Goal: Information Seeking & Learning: Learn about a topic

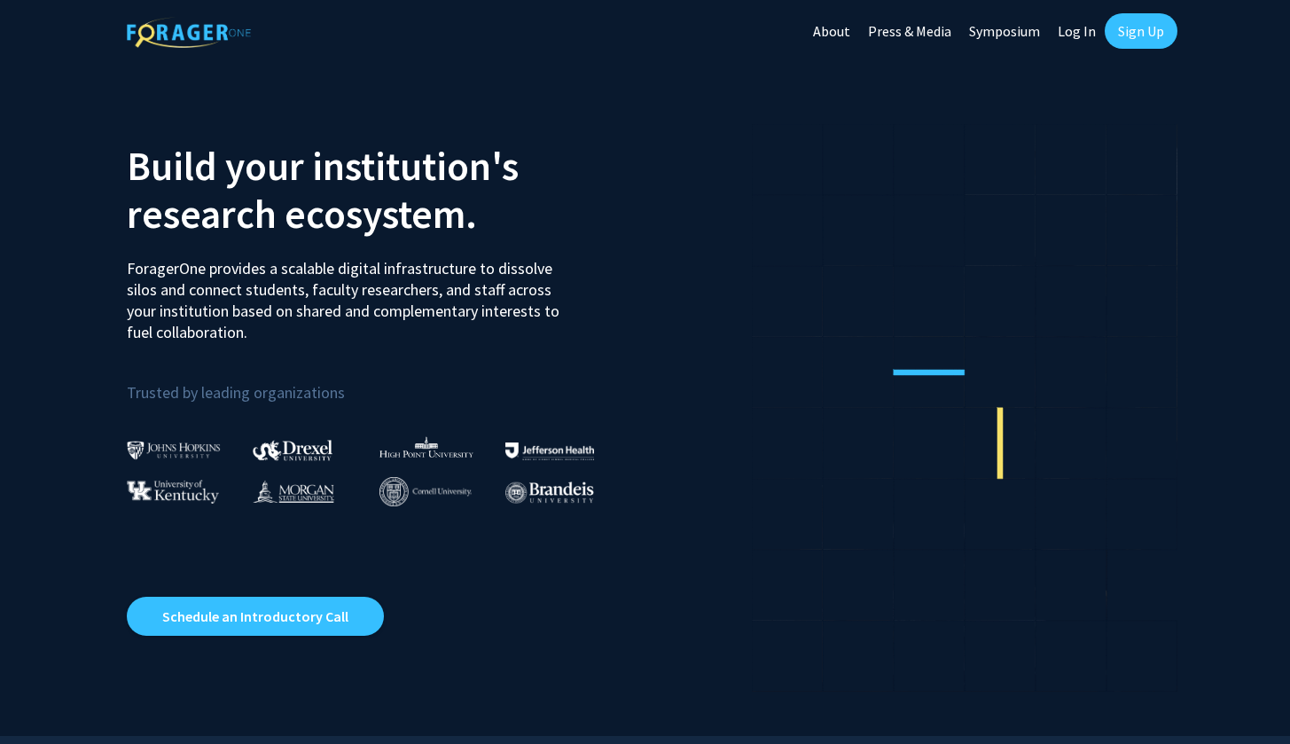
click at [1087, 35] on link "Log In" at bounding box center [1076, 31] width 56 height 62
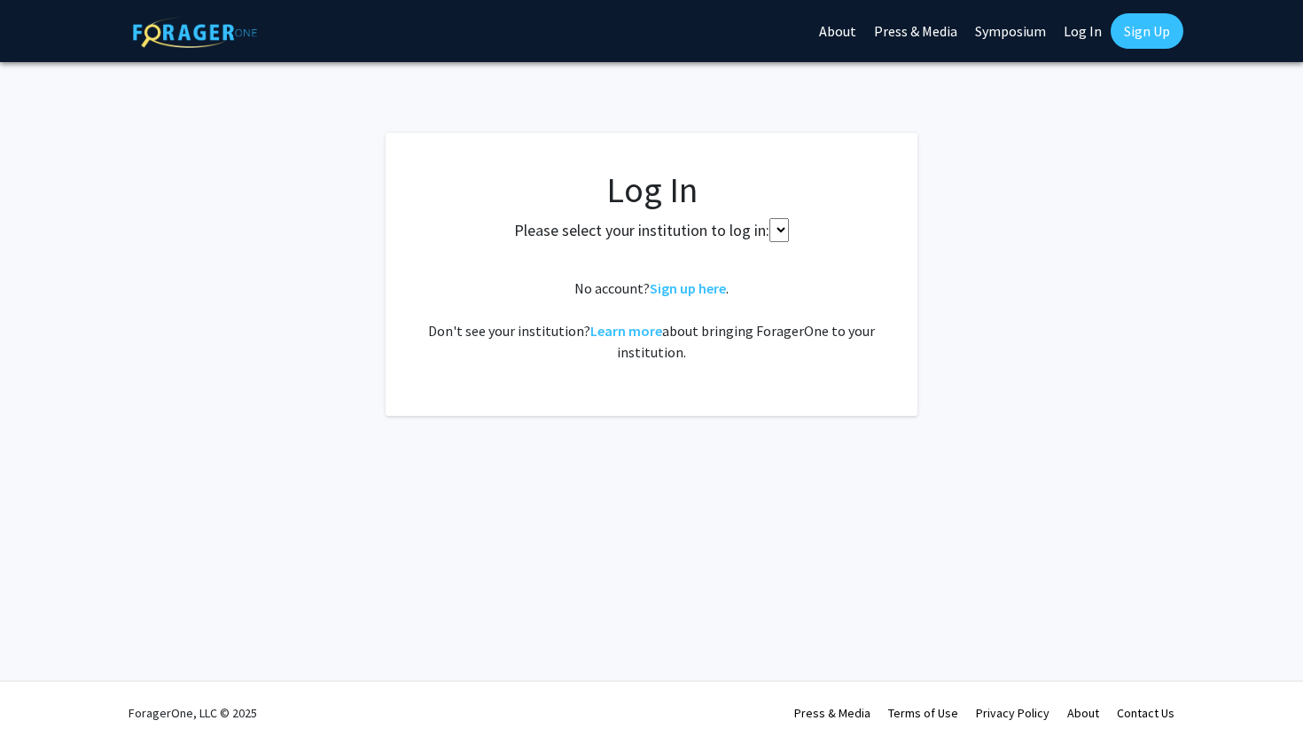
select select
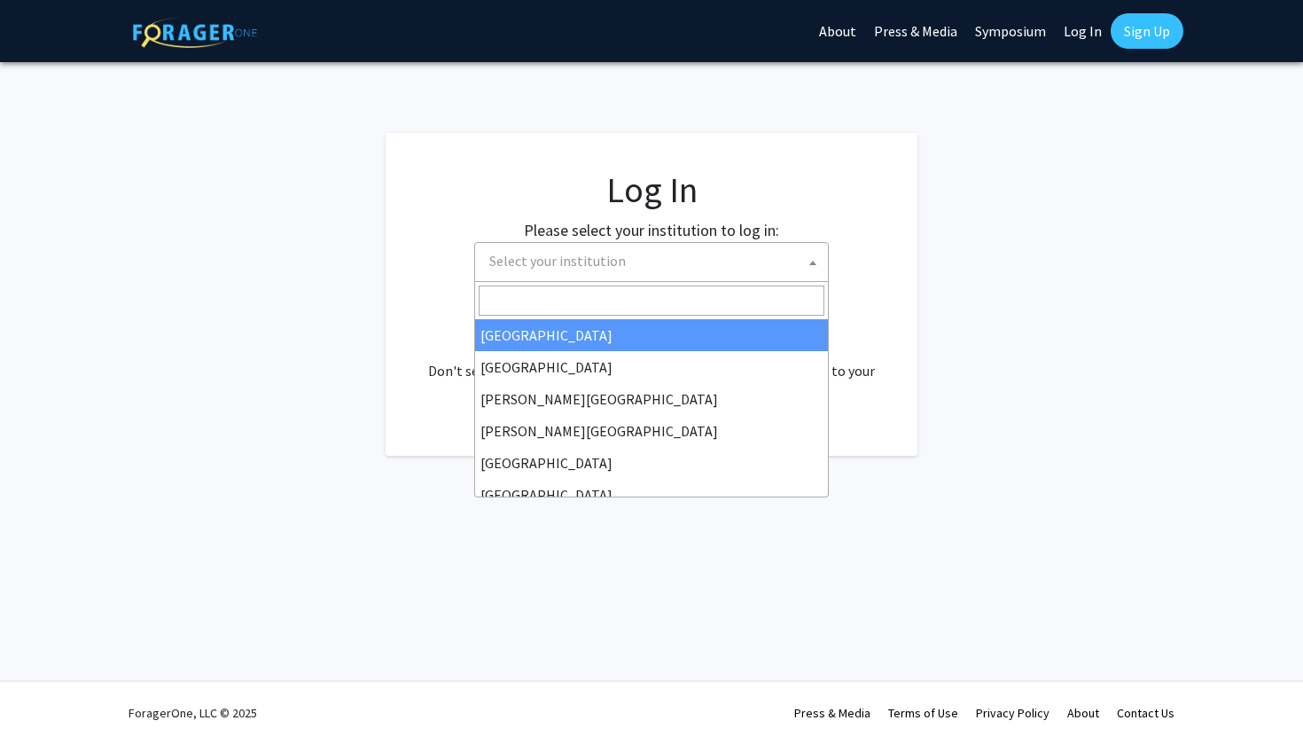
click at [691, 248] on span "Select your institution" at bounding box center [655, 261] width 346 height 36
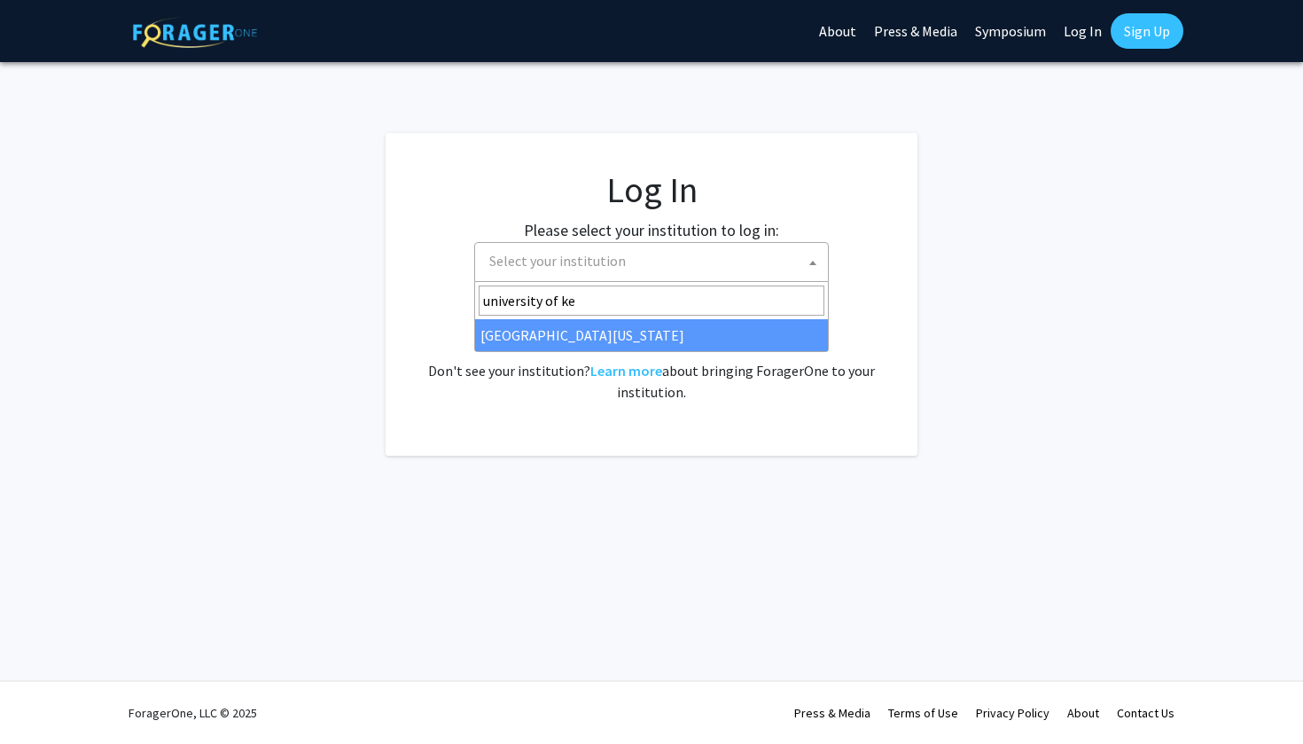
type input "university of ke"
select select "13"
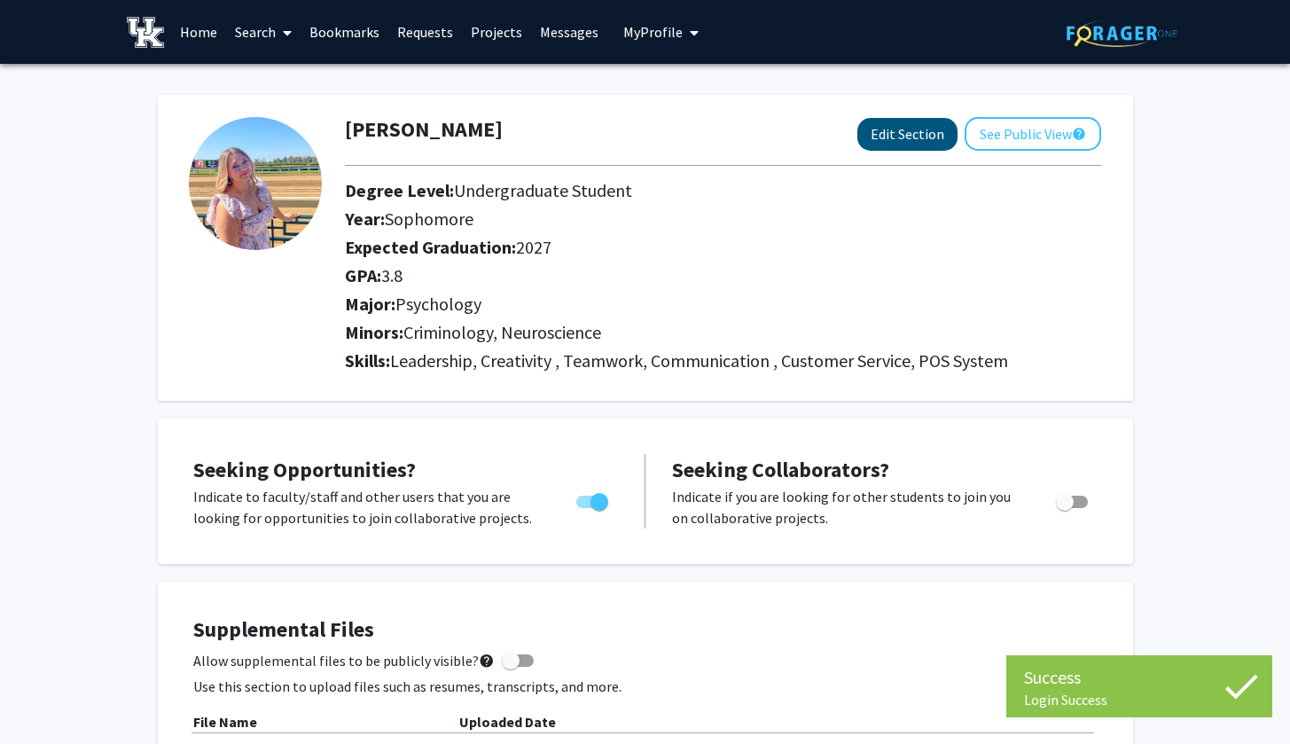
click at [902, 139] on button "Edit Section" at bounding box center [907, 134] width 100 height 33
select select "sophomore"
select select "2027"
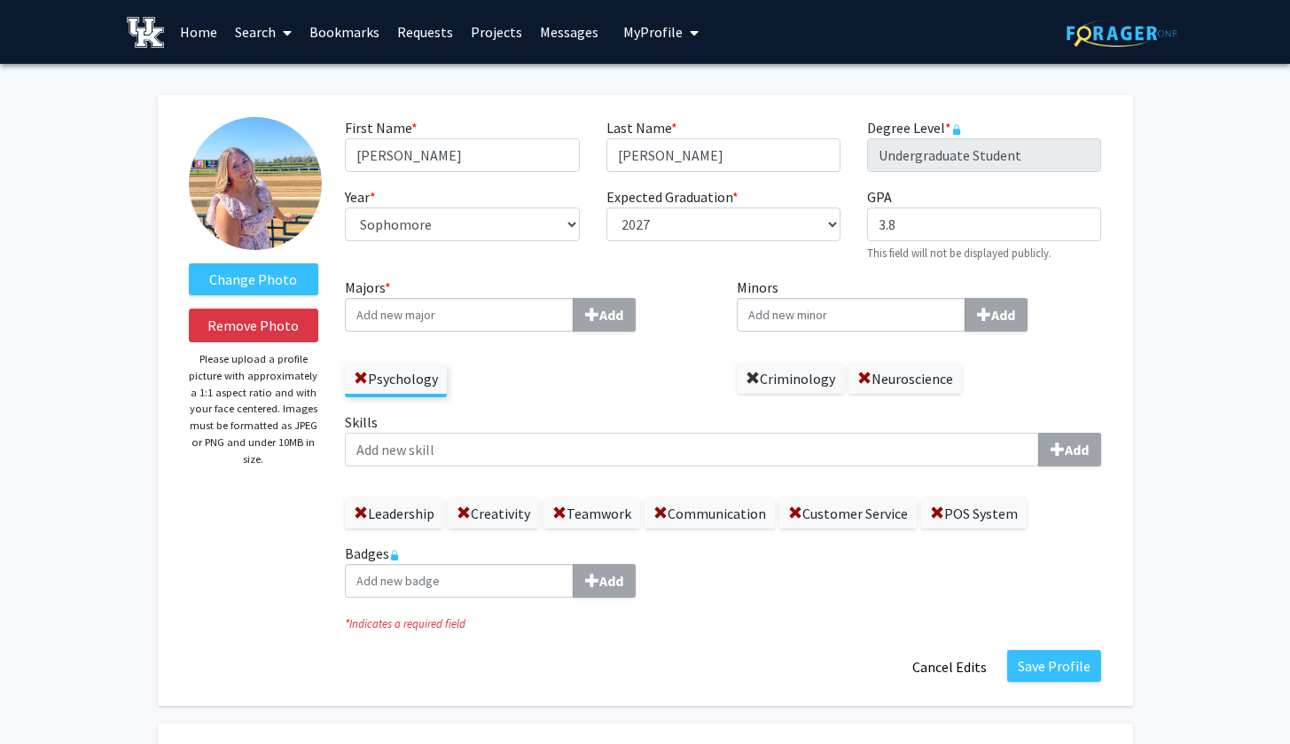
click at [755, 379] on span at bounding box center [752, 378] width 14 height 14
select select "senior"
click at [1045, 674] on button "Save Profile" at bounding box center [1054, 666] width 94 height 32
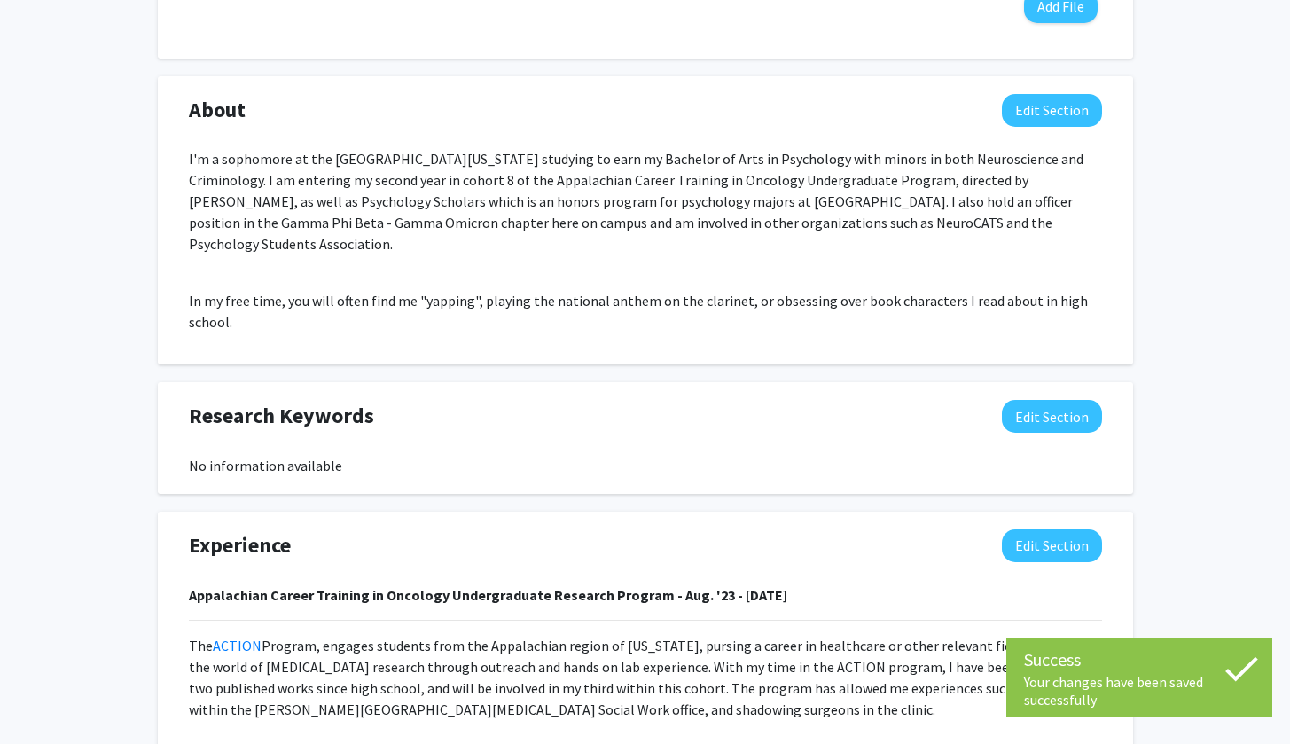
scroll to position [814, 0]
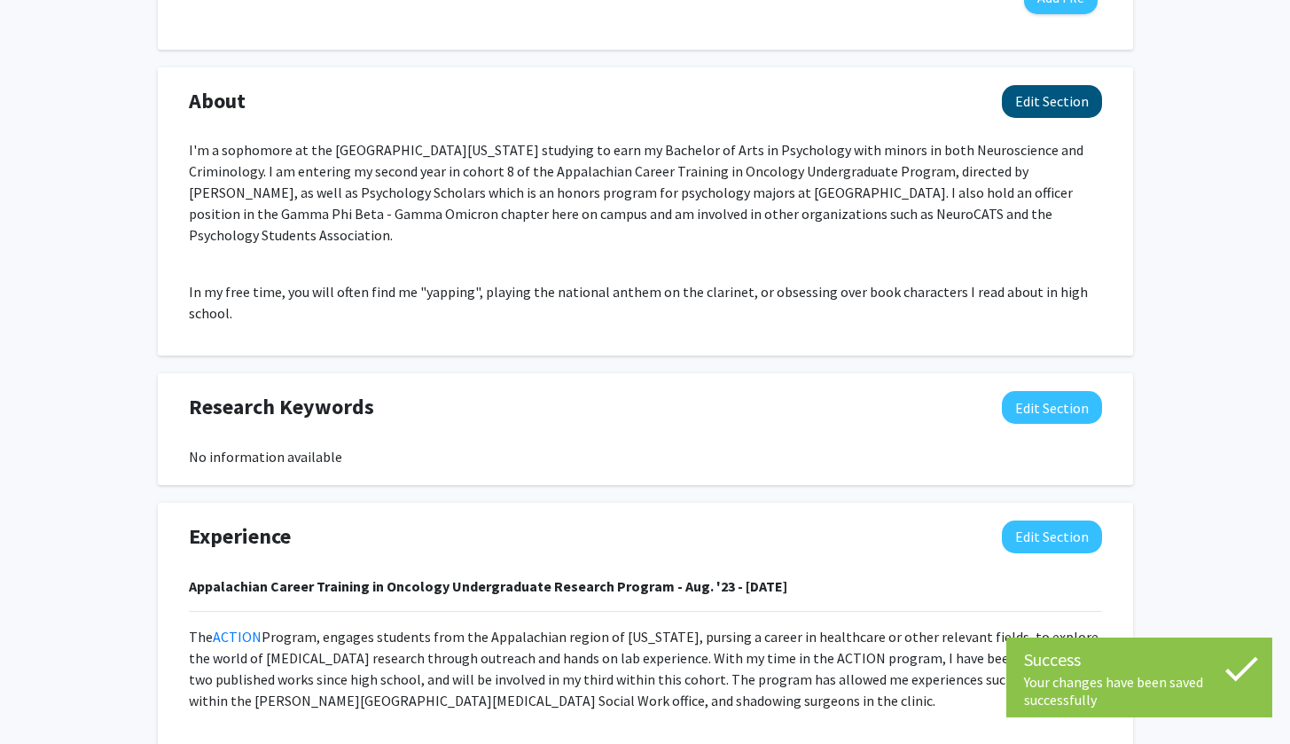
click at [1071, 112] on button "Edit Section" at bounding box center [1051, 101] width 100 height 33
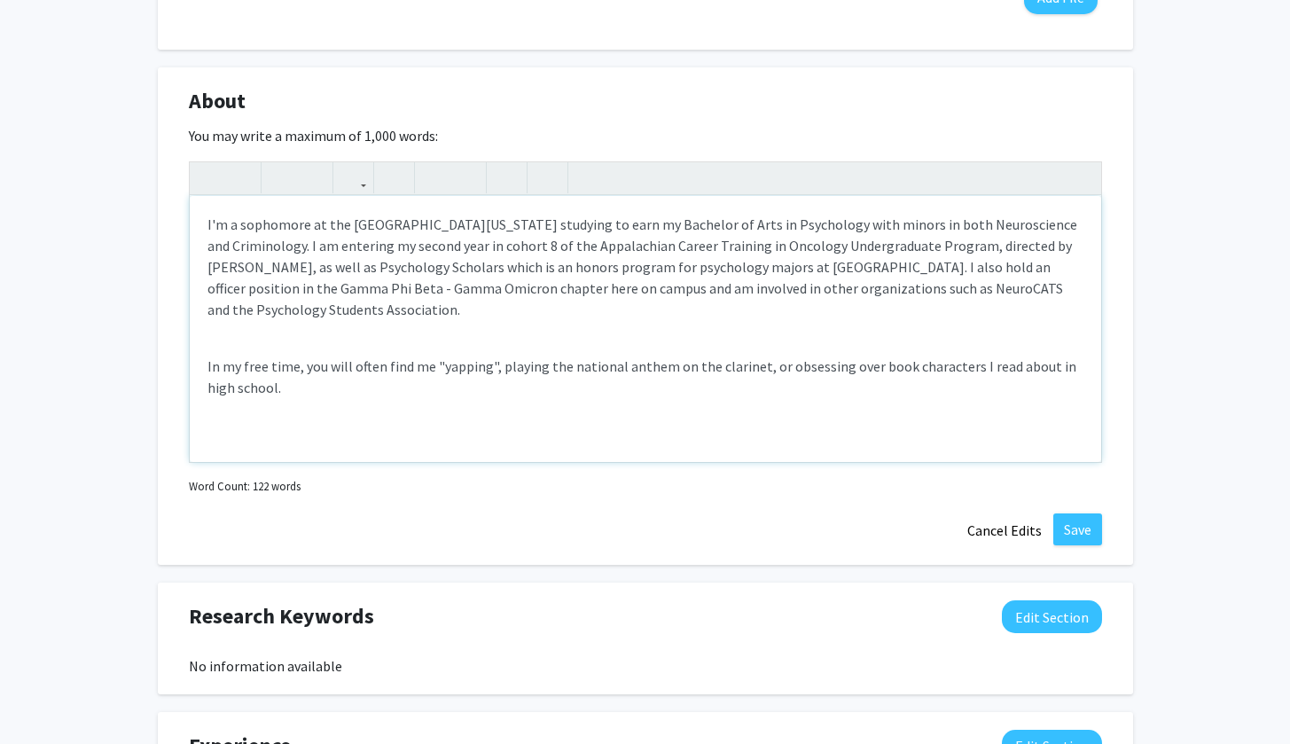
click at [301, 228] on p "I'm a sophomore at the [GEOGRAPHIC_DATA][US_STATE] studying to earn my Bachelor…" at bounding box center [645, 267] width 876 height 106
click at [306, 222] on p "I'm a sophomore at the [GEOGRAPHIC_DATA][US_STATE] studying to earn my Bachelor…" at bounding box center [645, 267] width 876 height 106
click at [417, 242] on p "I'm a junior at the [GEOGRAPHIC_DATA][US_STATE] studying to earn my Bachelor of…" at bounding box center [645, 267] width 876 height 106
click at [1081, 526] on button "Save" at bounding box center [1077, 529] width 49 height 32
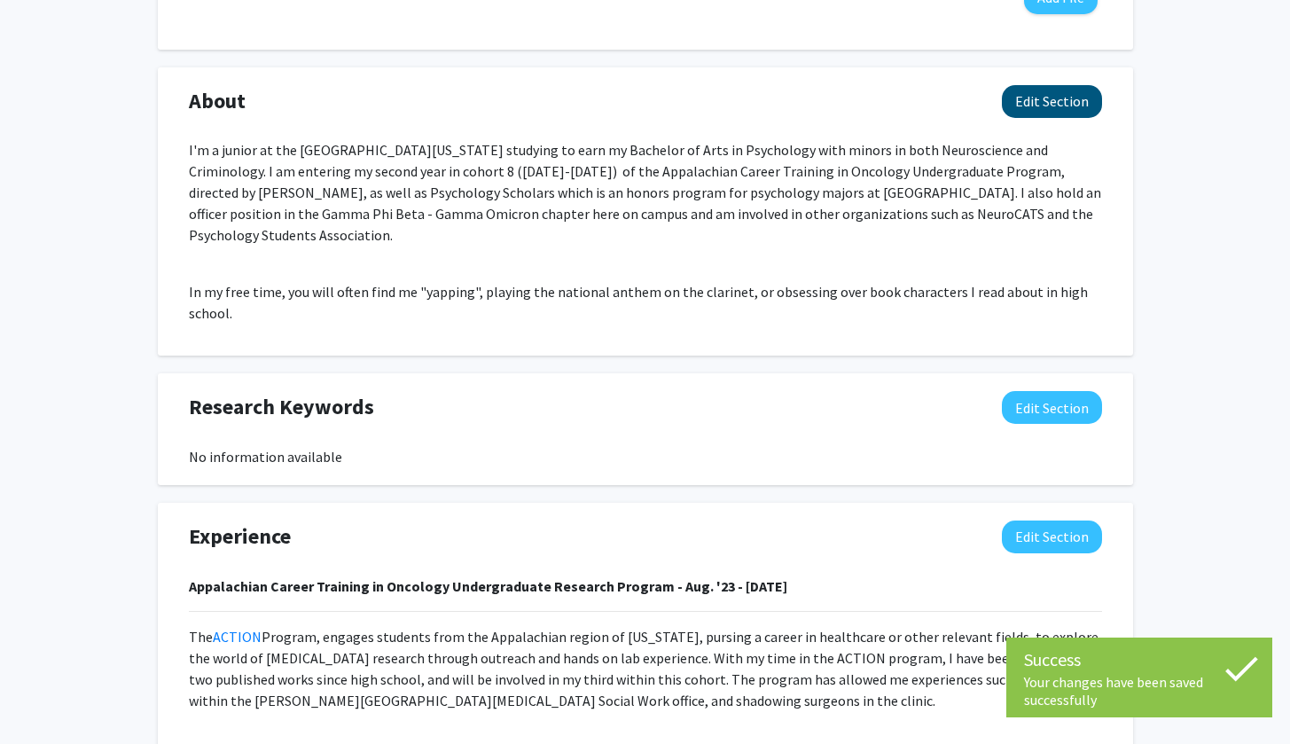
click at [1063, 113] on button "Edit Section" at bounding box center [1051, 101] width 100 height 33
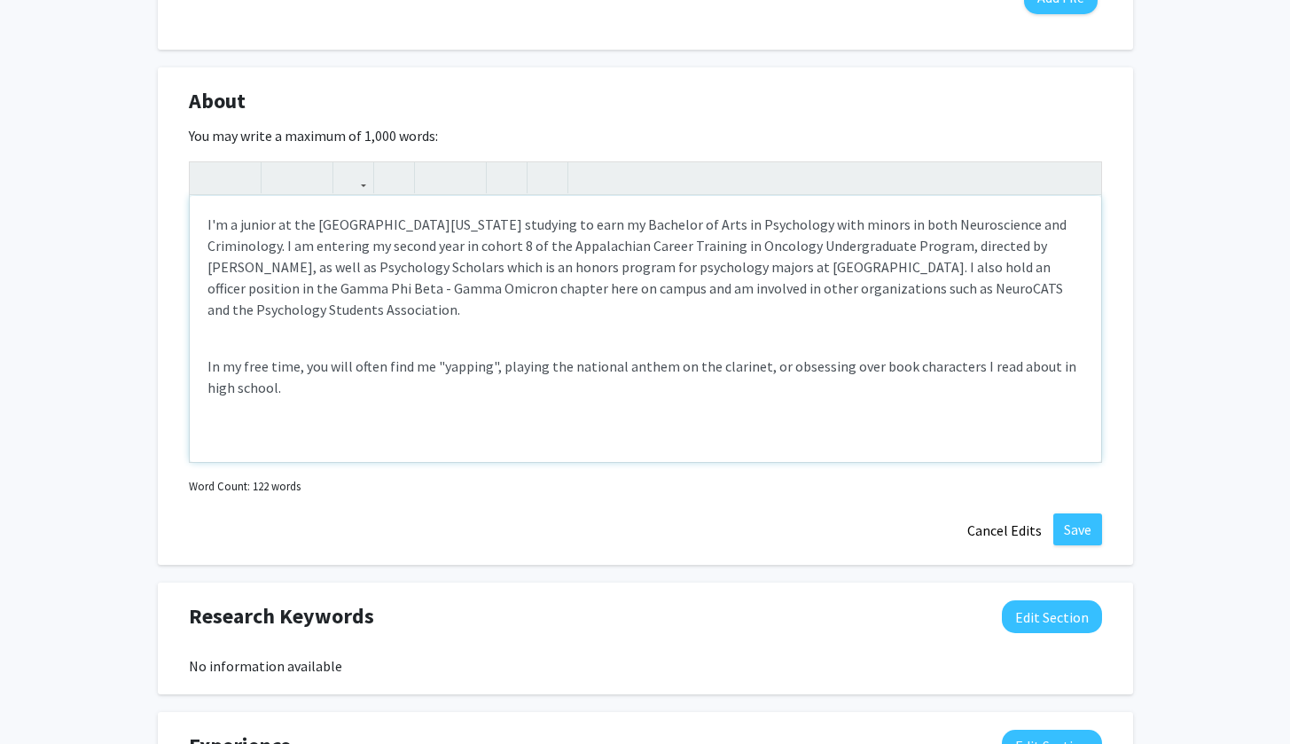
click at [370, 248] on p "I'm a junior at the [GEOGRAPHIC_DATA][US_STATE] studying to earn my Bachelor of…" at bounding box center [645, 267] width 876 height 106
click at [975, 251] on p "I'm a junior at the [GEOGRAPHIC_DATA][US_STATE] studying to earn my Bachelor of…" at bounding box center [645, 267] width 876 height 106
click at [444, 269] on p "I'm a junior at the [GEOGRAPHIC_DATA][US_STATE] studying to earn my Bachelor of…" at bounding box center [645, 267] width 876 height 106
type textarea "<p>I'm a junior at the [GEOGRAPHIC_DATA][US_STATE] studying to earn my Bachelor…"
click at [1088, 536] on button "Save" at bounding box center [1077, 529] width 49 height 32
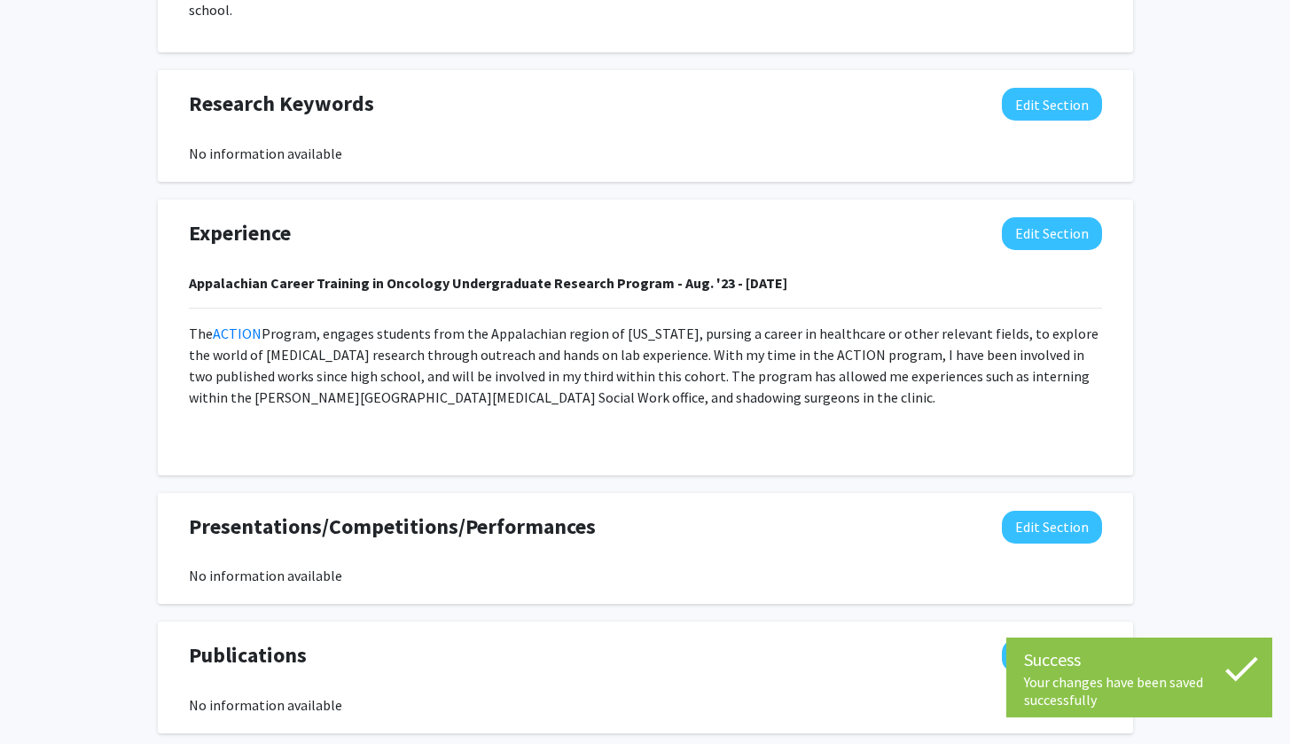
scroll to position [1122, 0]
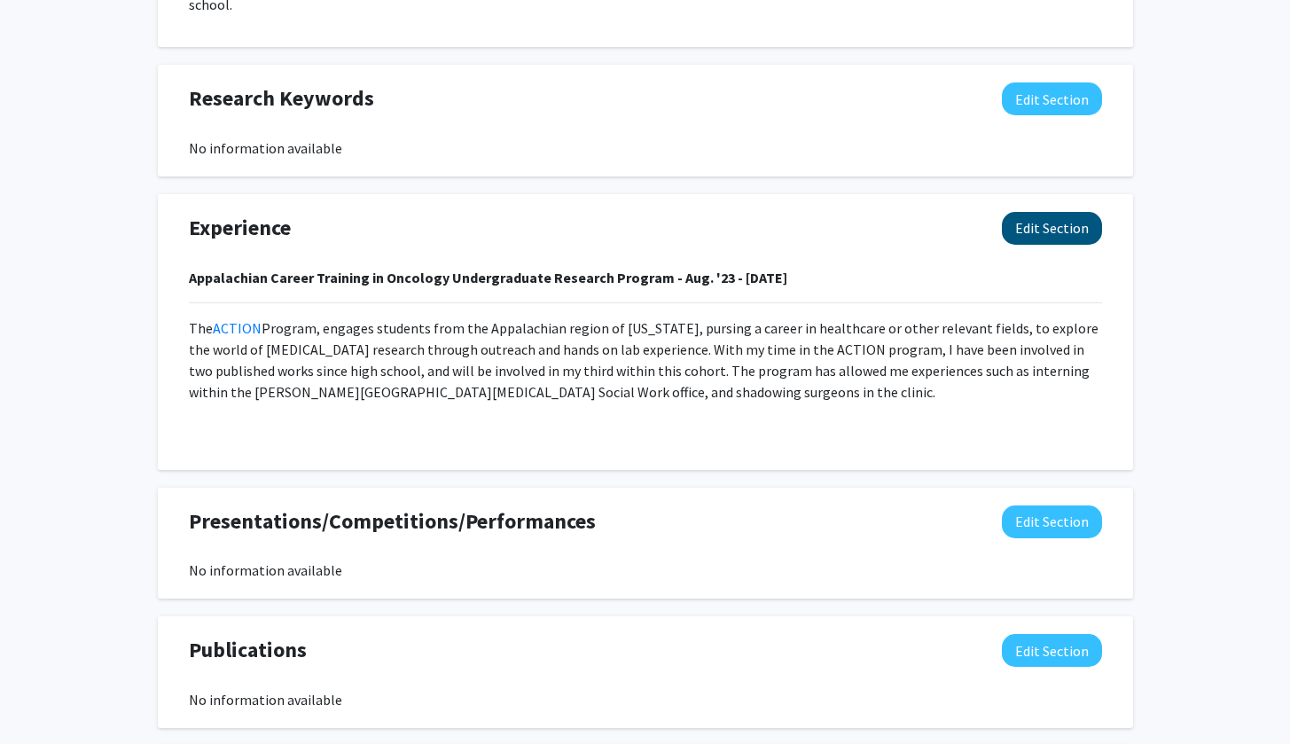
click at [1059, 222] on button "Edit Section" at bounding box center [1051, 228] width 100 height 33
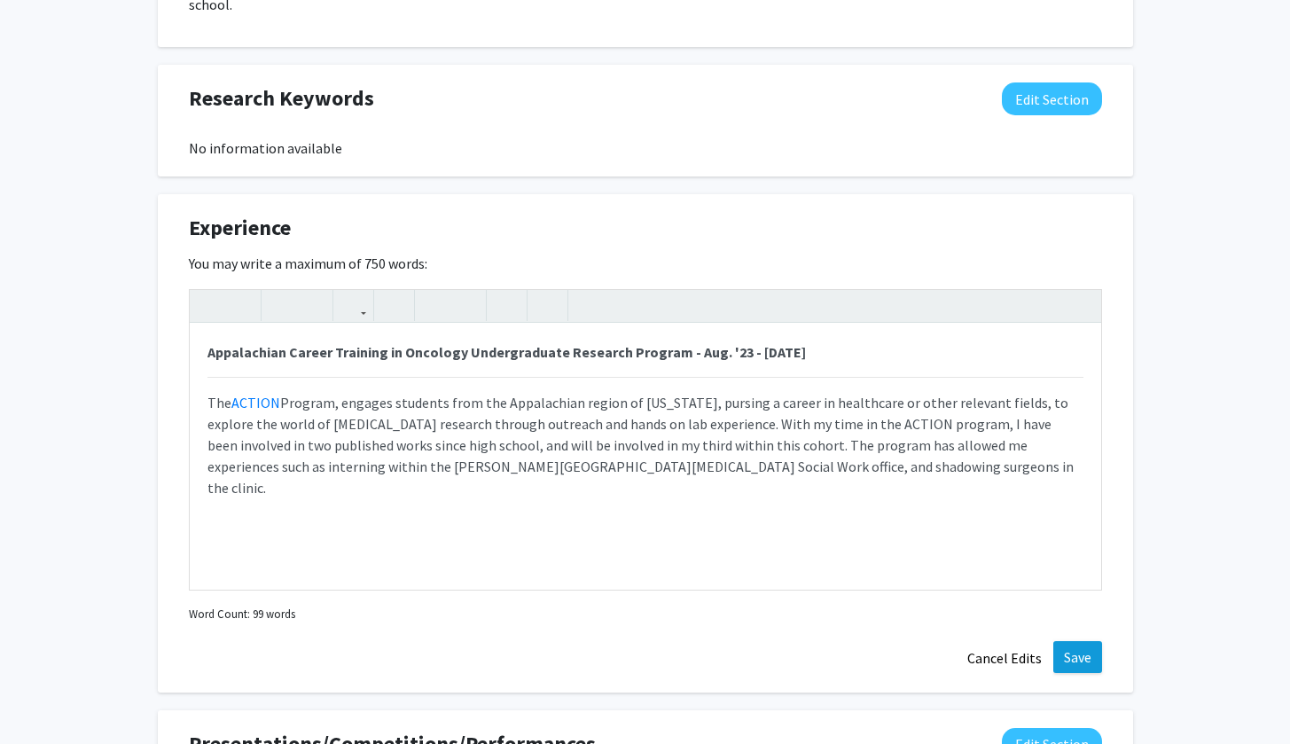
click at [1081, 641] on button "Save" at bounding box center [1077, 657] width 49 height 32
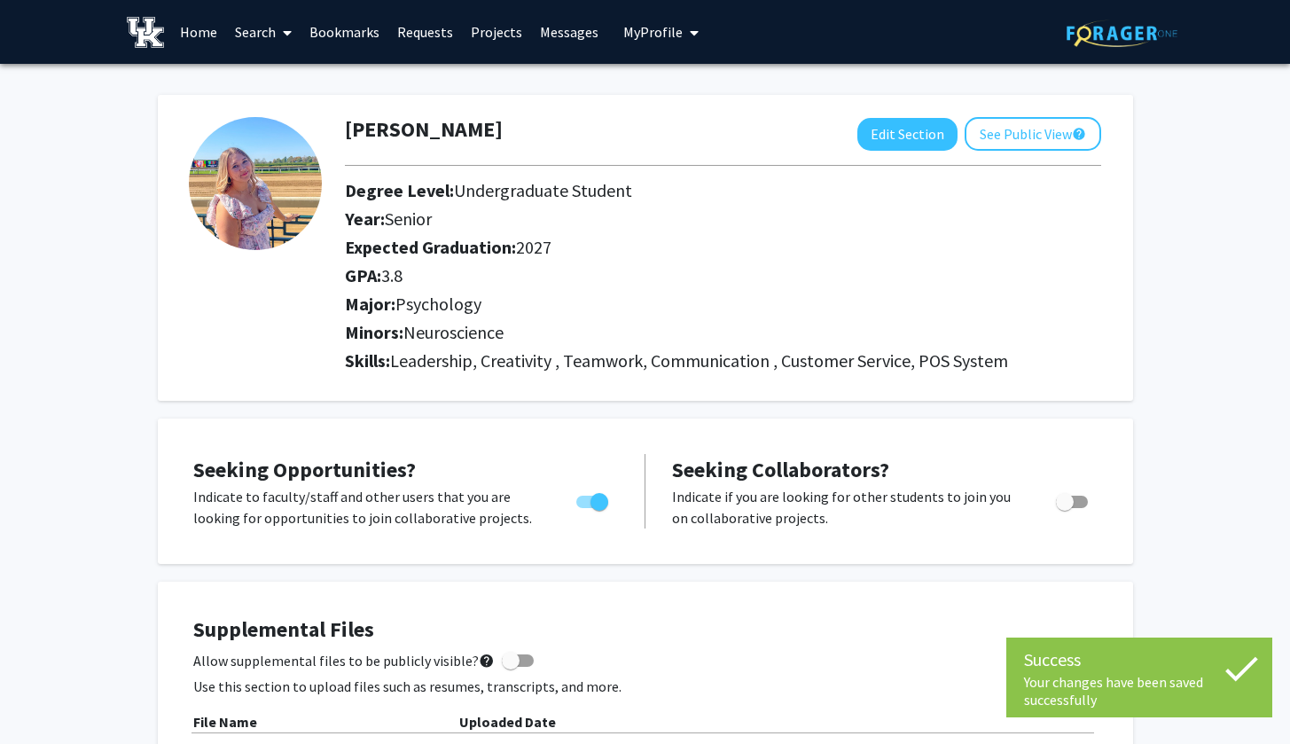
scroll to position [0, 0]
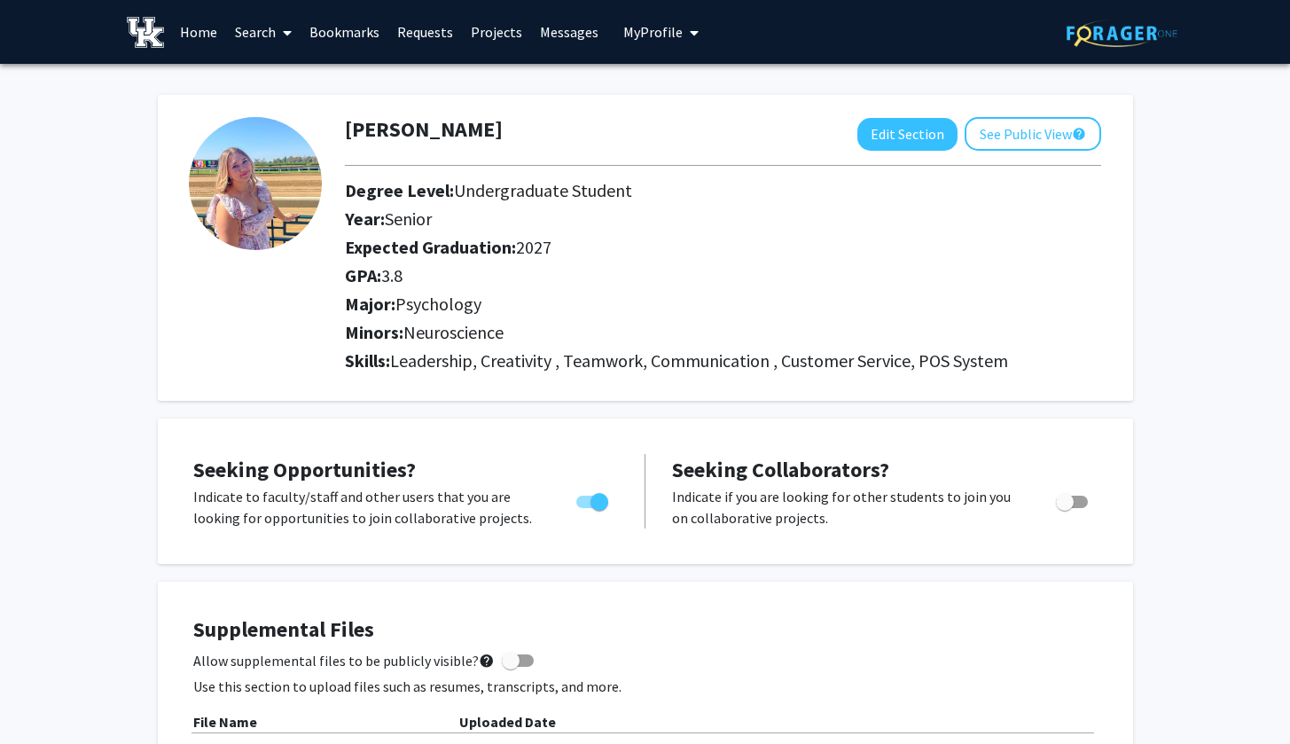
click at [274, 30] on link "Search" at bounding box center [263, 32] width 74 height 62
click at [213, 28] on link "Home" at bounding box center [198, 32] width 55 height 62
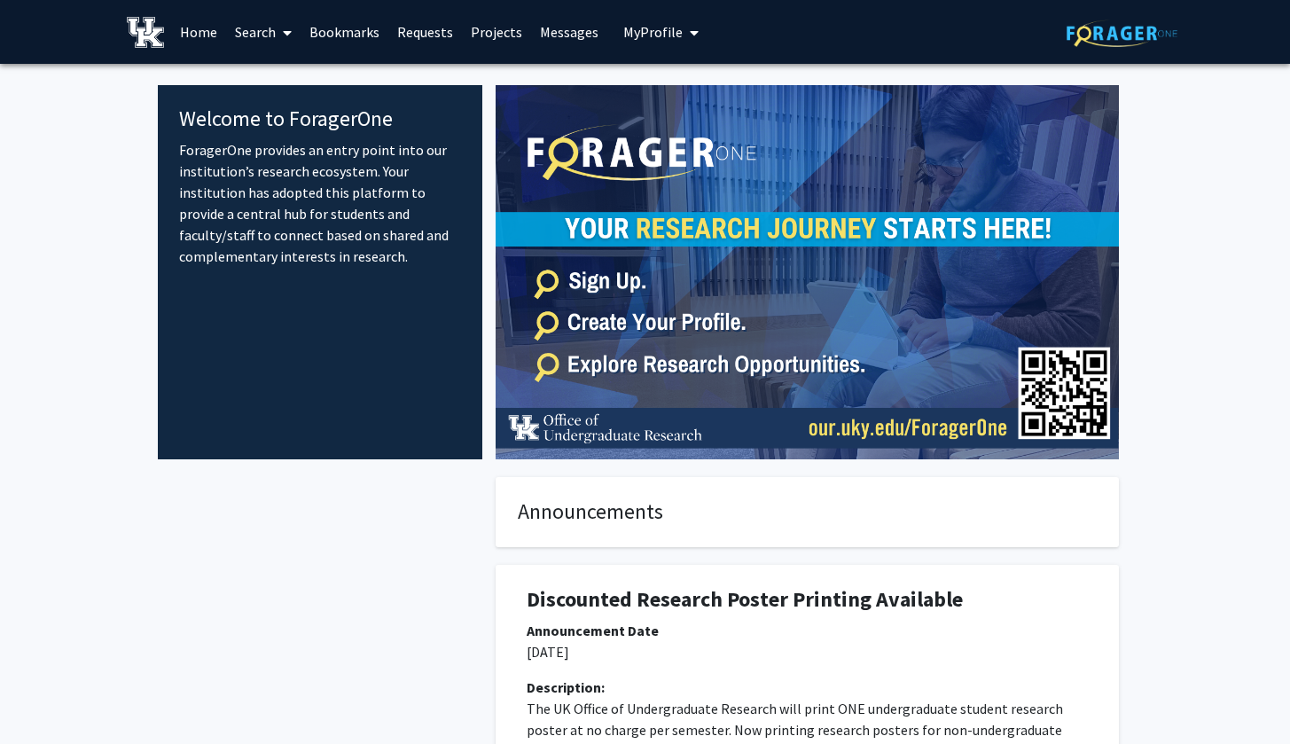
click at [504, 43] on link "Projects" at bounding box center [496, 32] width 69 height 62
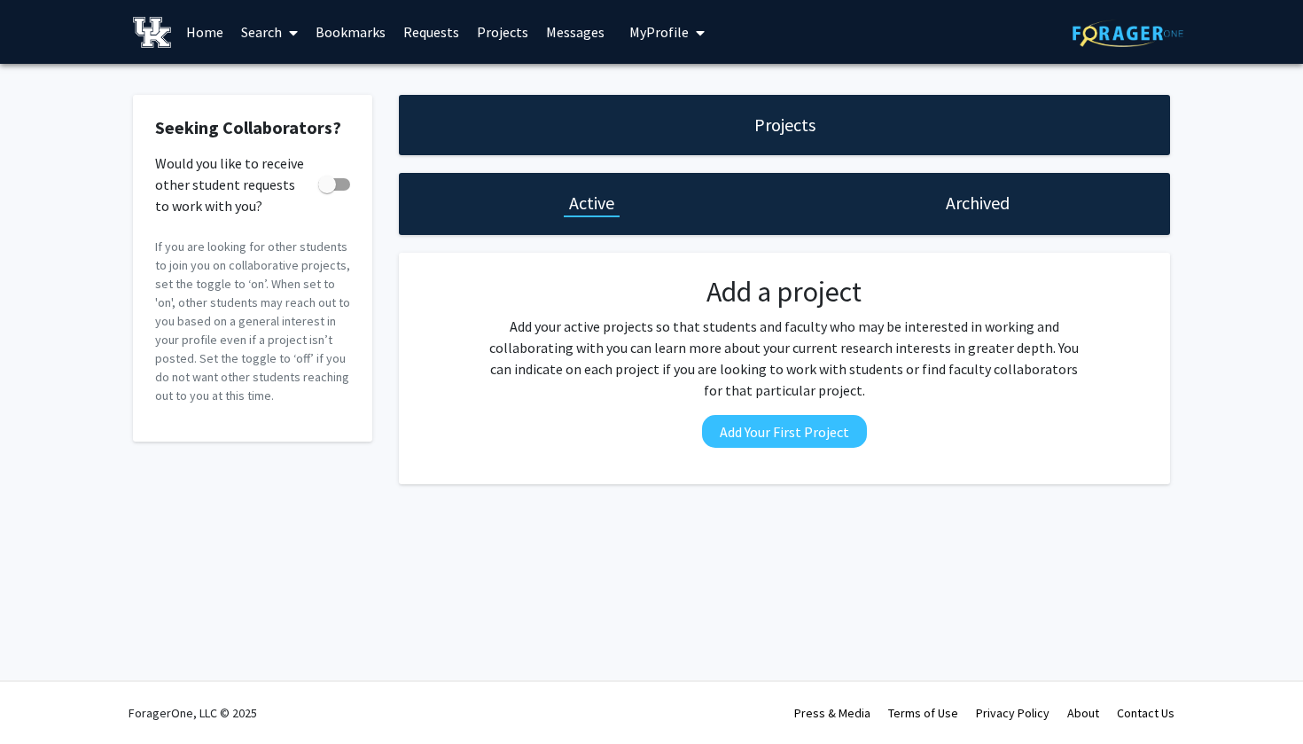
click at [440, 36] on link "Requests" at bounding box center [431, 32] width 74 height 62
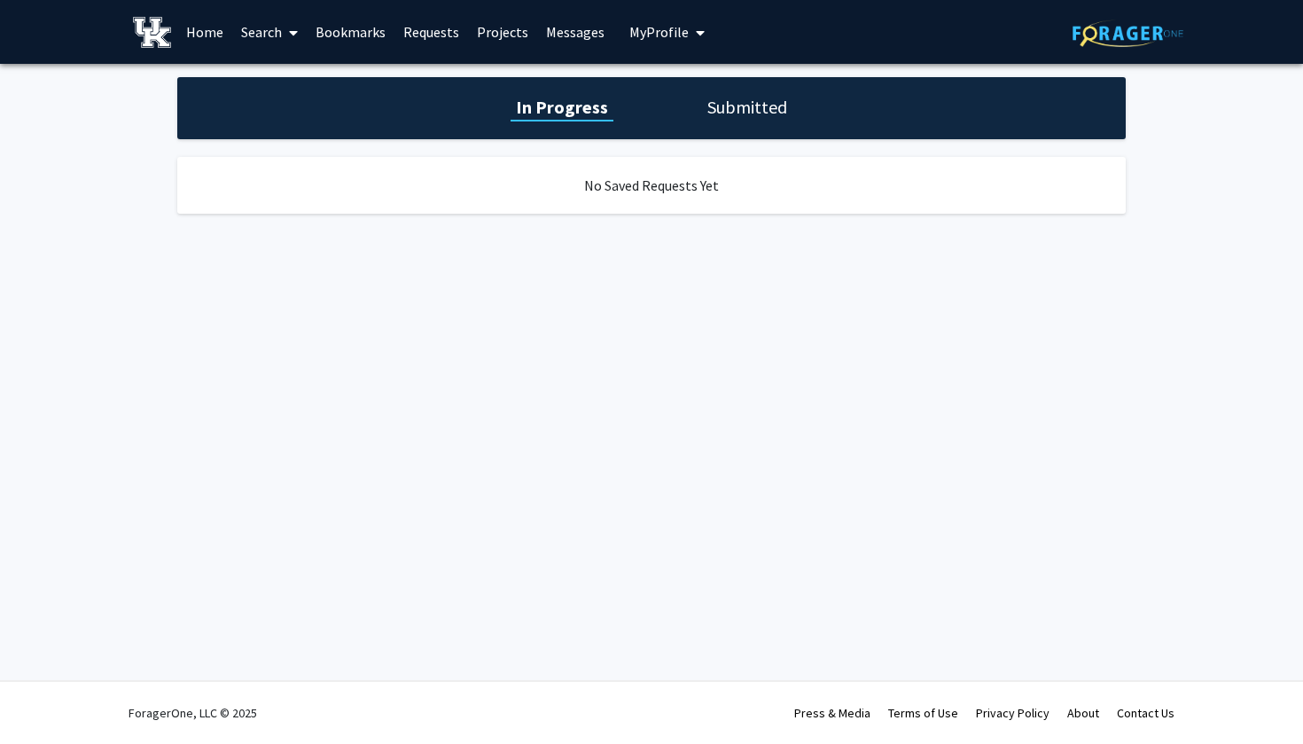
click at [295, 32] on icon at bounding box center [293, 33] width 9 height 14
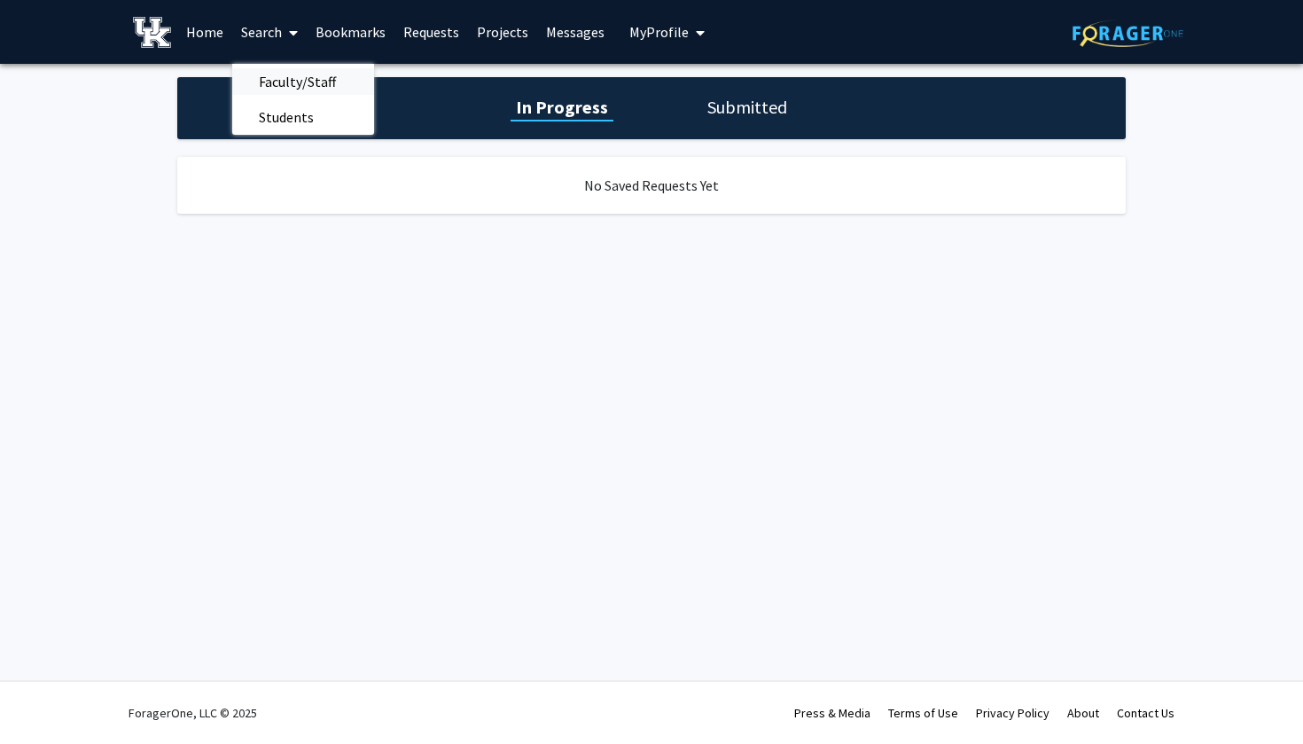
click at [297, 88] on span "Faculty/Staff" at bounding box center [297, 81] width 130 height 35
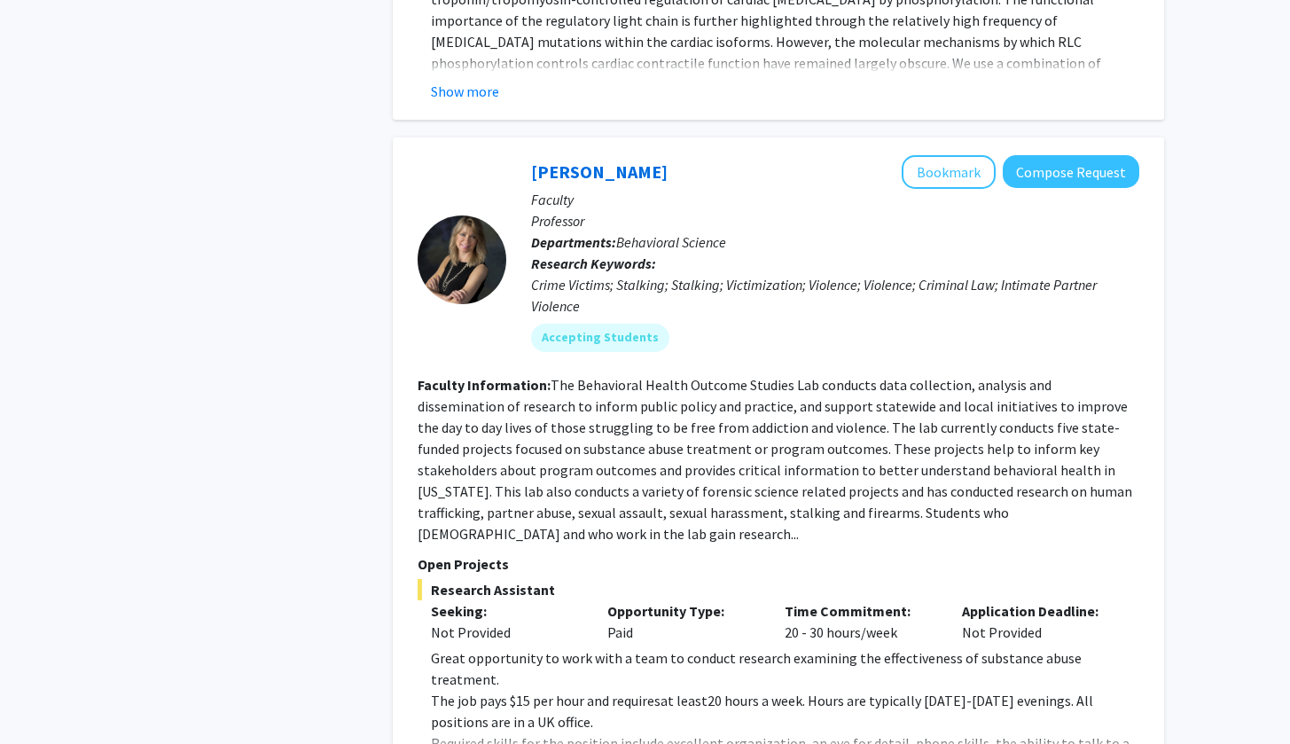
scroll to position [5615, 0]
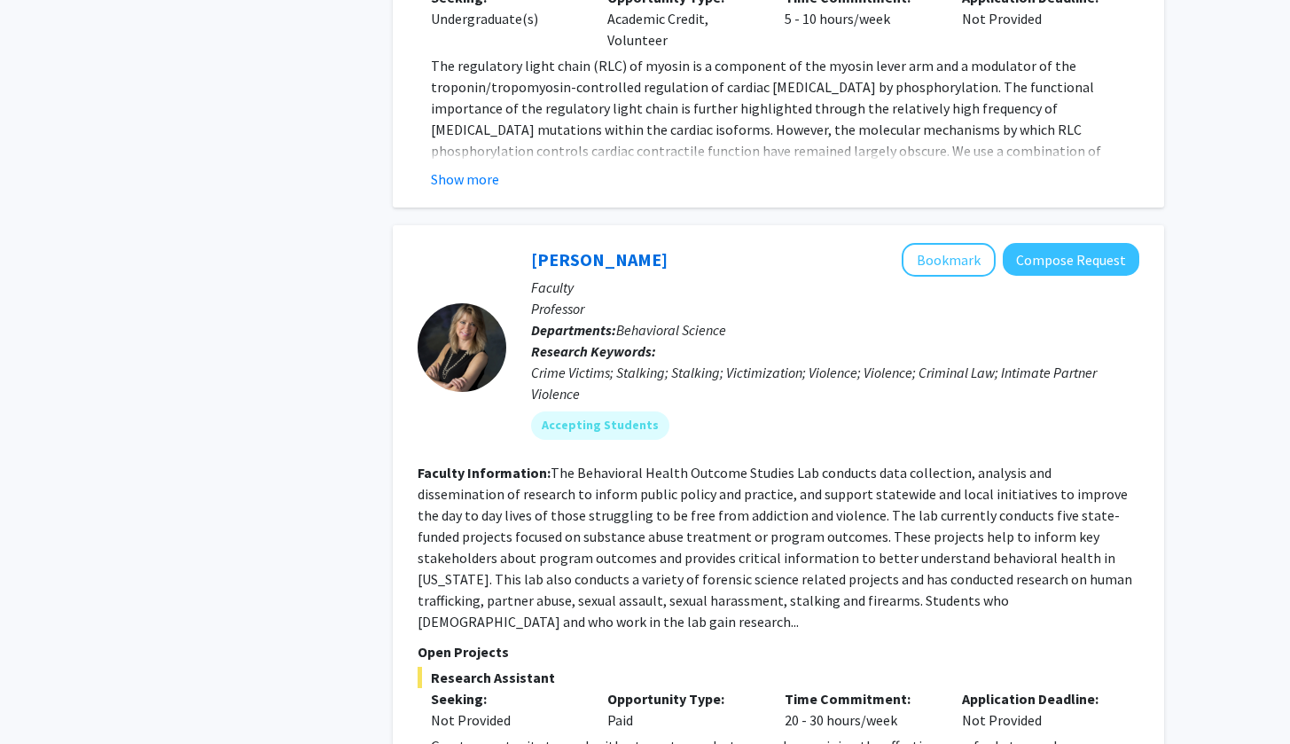
scroll to position [5513, 0]
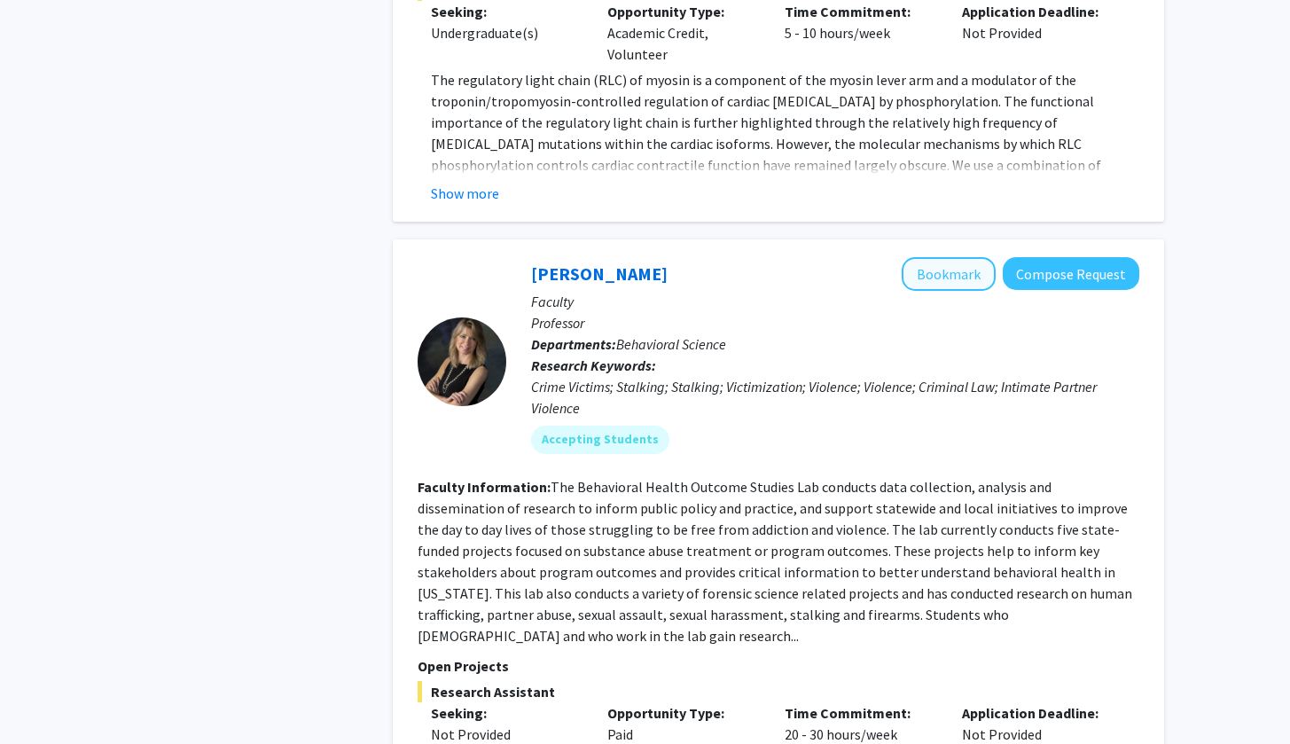
click at [972, 257] on button "Bookmark" at bounding box center [948, 274] width 94 height 34
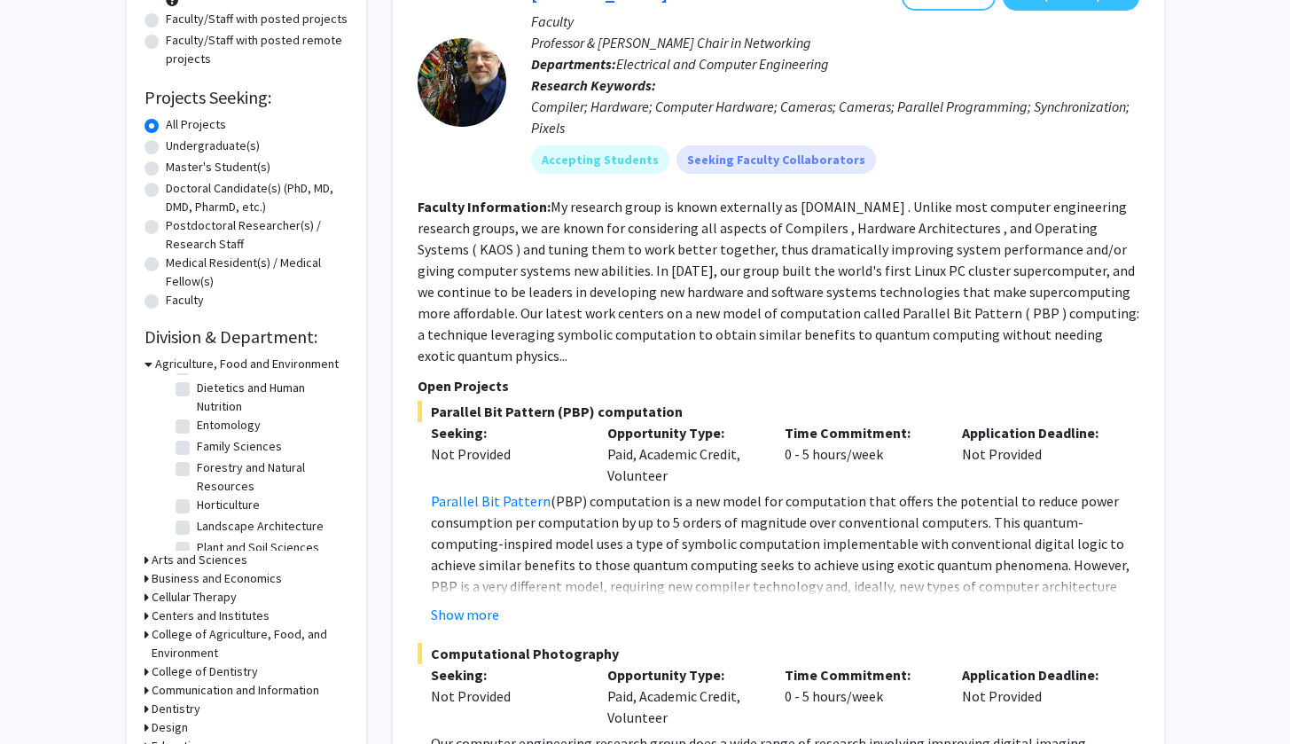
scroll to position [183, 0]
click at [147, 363] on icon at bounding box center [148, 364] width 8 height 19
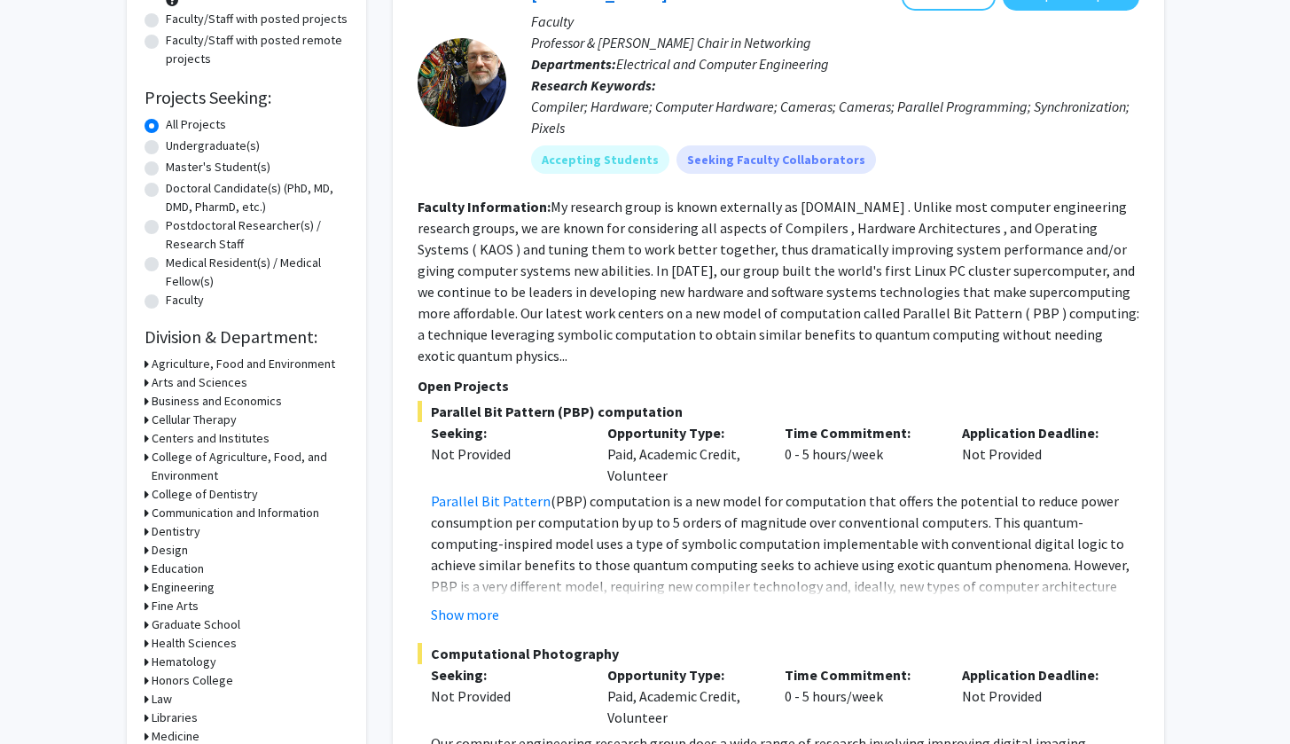
click at [150, 386] on div "Arts and Sciences" at bounding box center [246, 382] width 204 height 19
click at [144, 385] on icon at bounding box center [146, 382] width 4 height 19
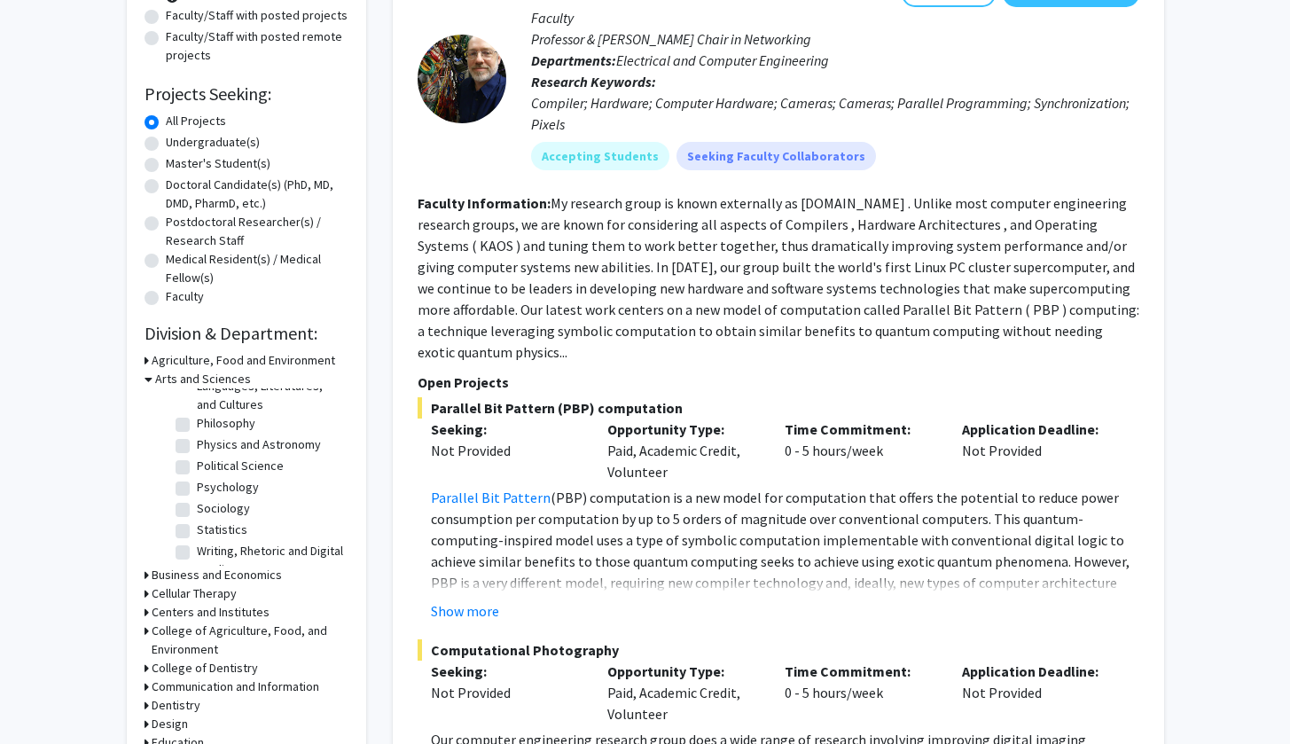
scroll to position [361, 0]
click at [197, 479] on label "Psychology" at bounding box center [228, 488] width 62 height 19
click at [197, 479] on input "Psychology" at bounding box center [203, 485] width 12 height 12
checkbox input "true"
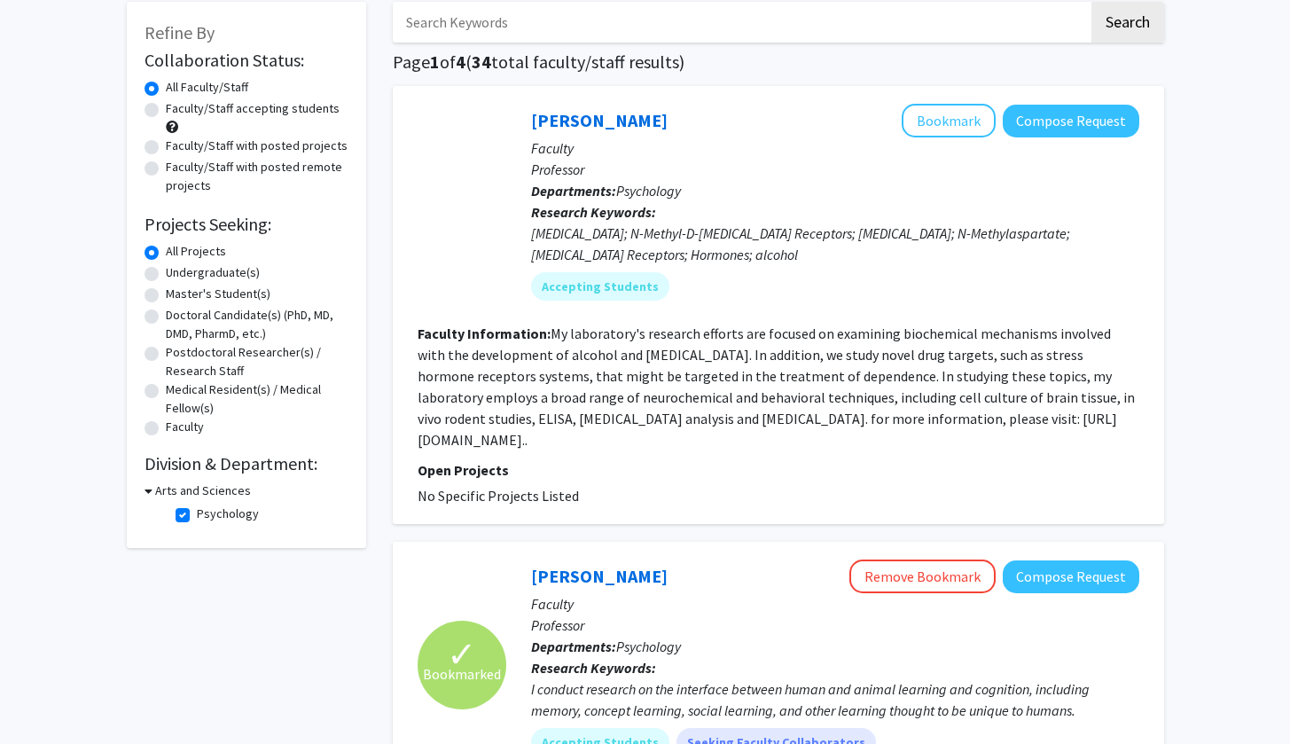
scroll to position [95, 0]
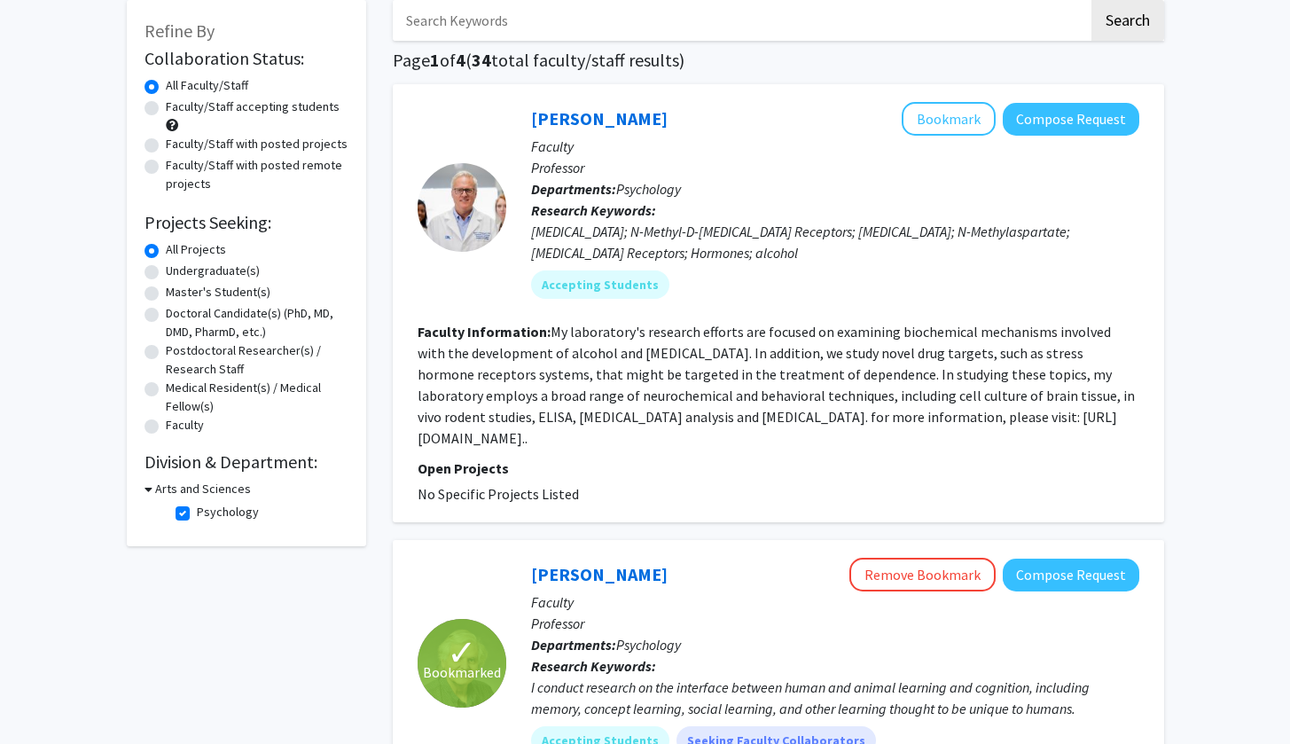
click at [149, 488] on icon at bounding box center [148, 488] width 8 height 19
click at [149, 488] on div "Arts and Sciences" at bounding box center [246, 488] width 204 height 19
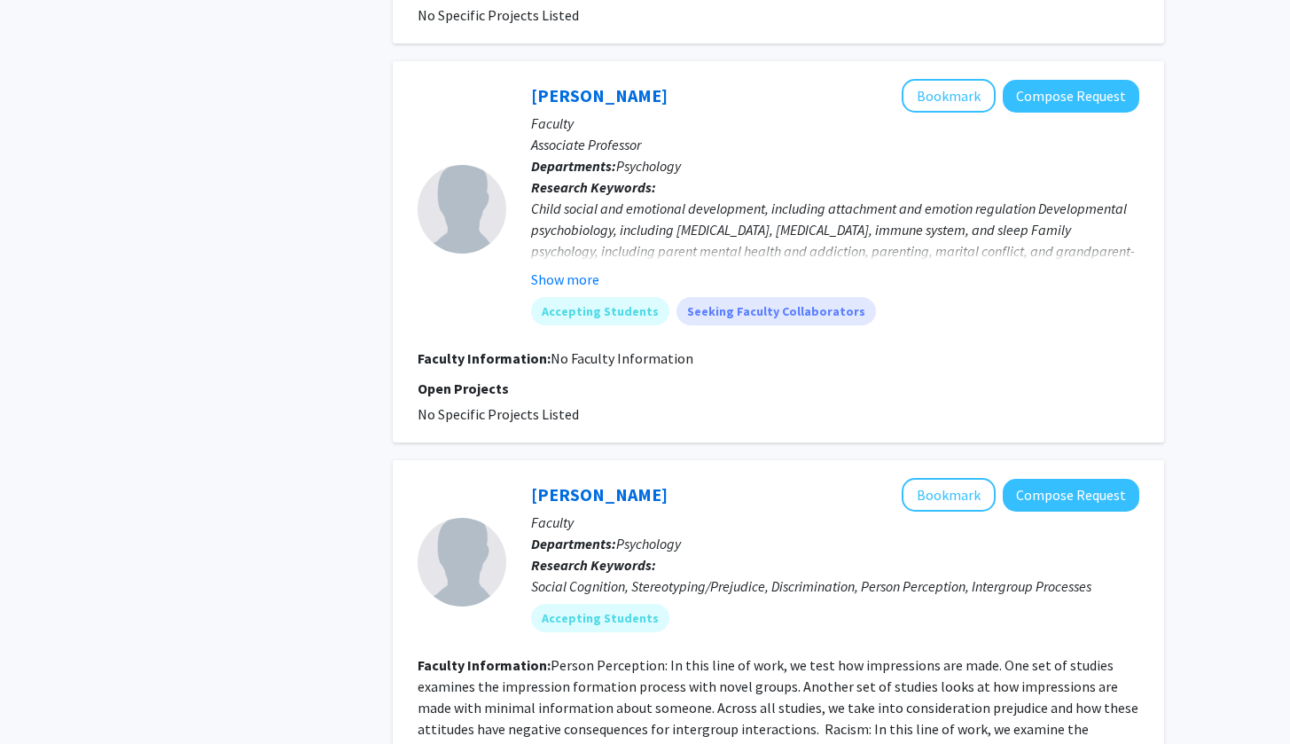
scroll to position [1459, 0]
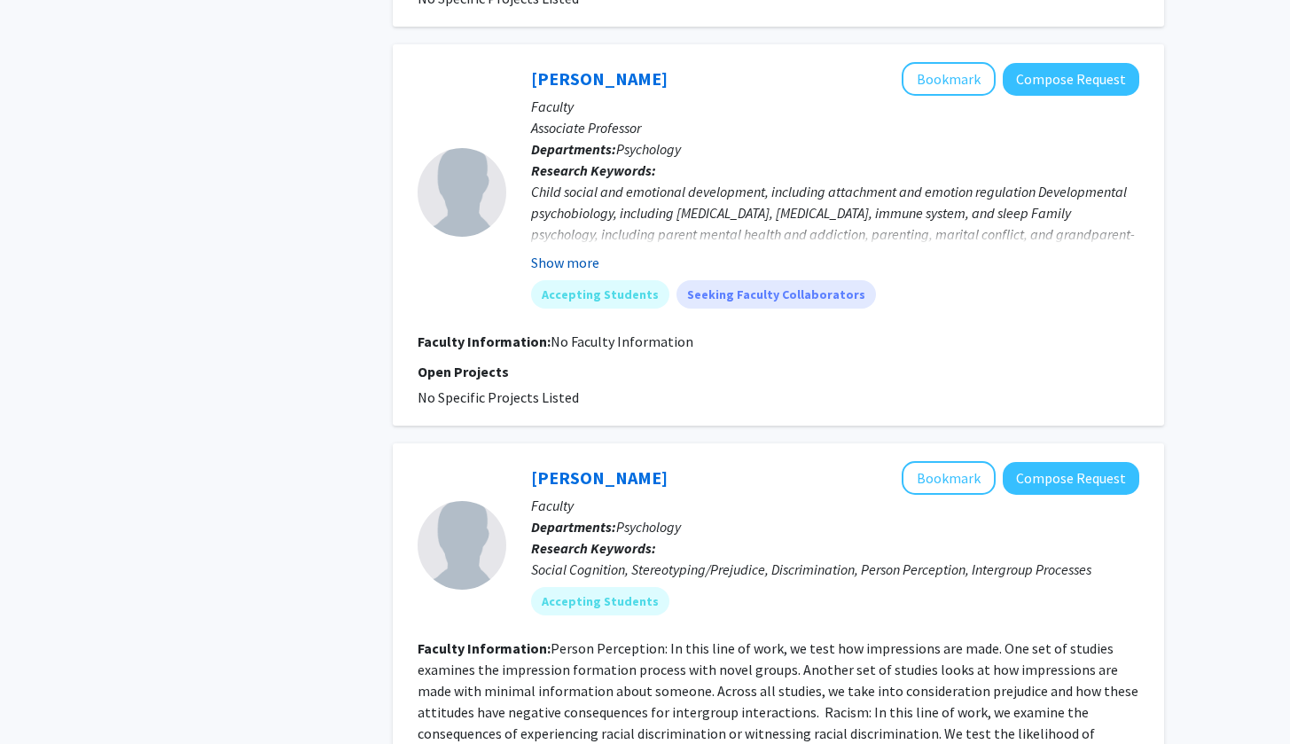
click at [569, 252] on button "Show more" at bounding box center [565, 262] width 68 height 21
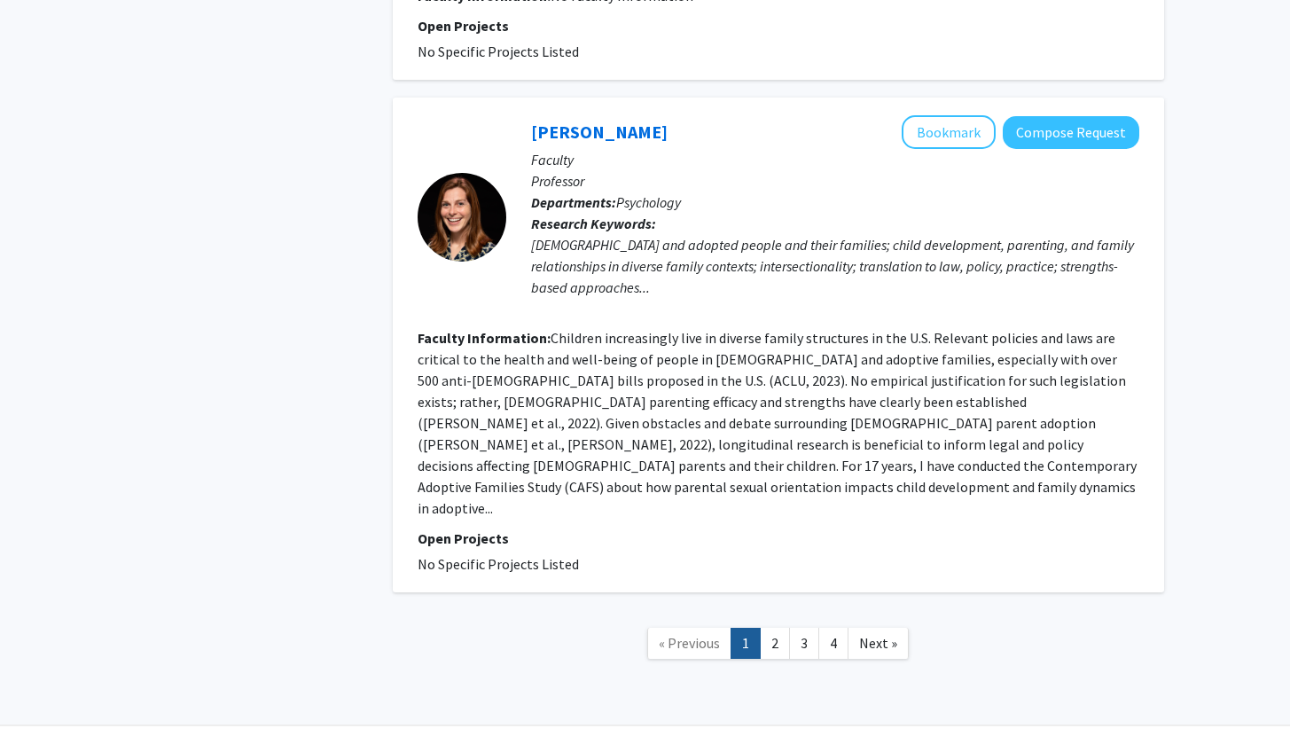
scroll to position [3766, 0]
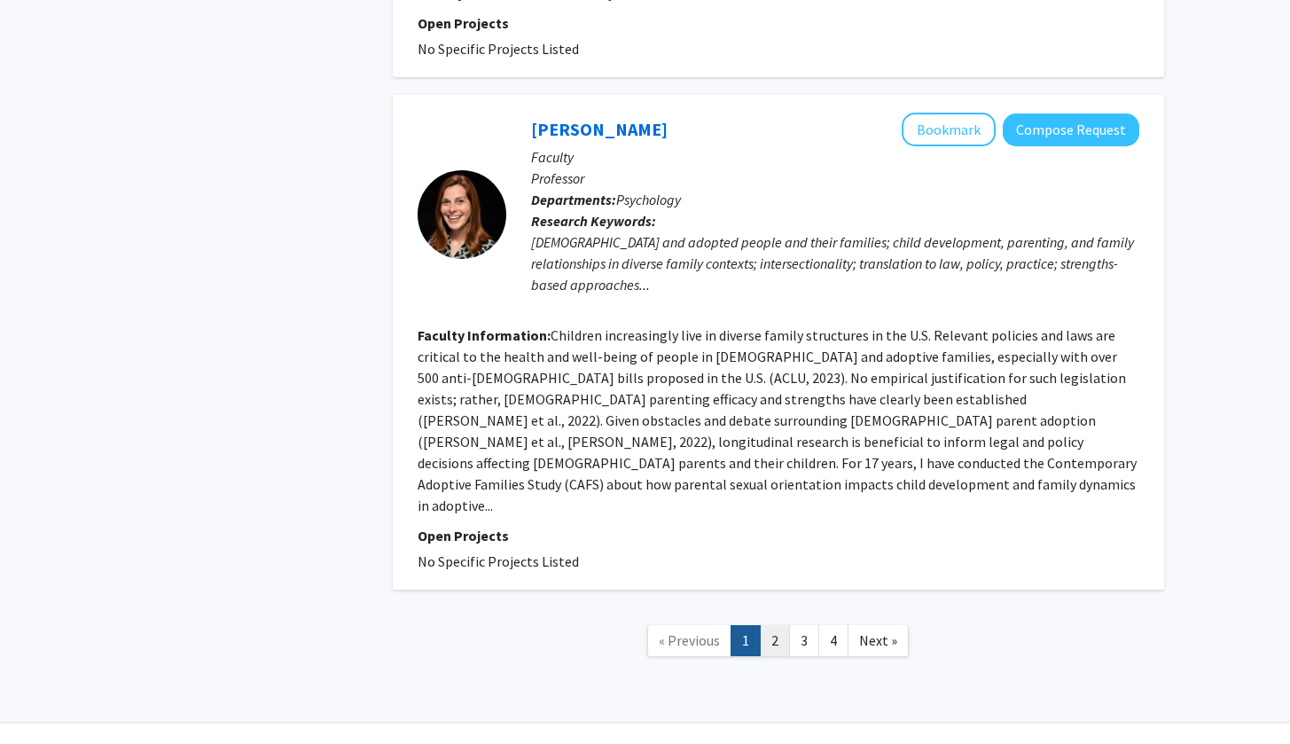
click at [774, 625] on link "2" at bounding box center [775, 640] width 30 height 31
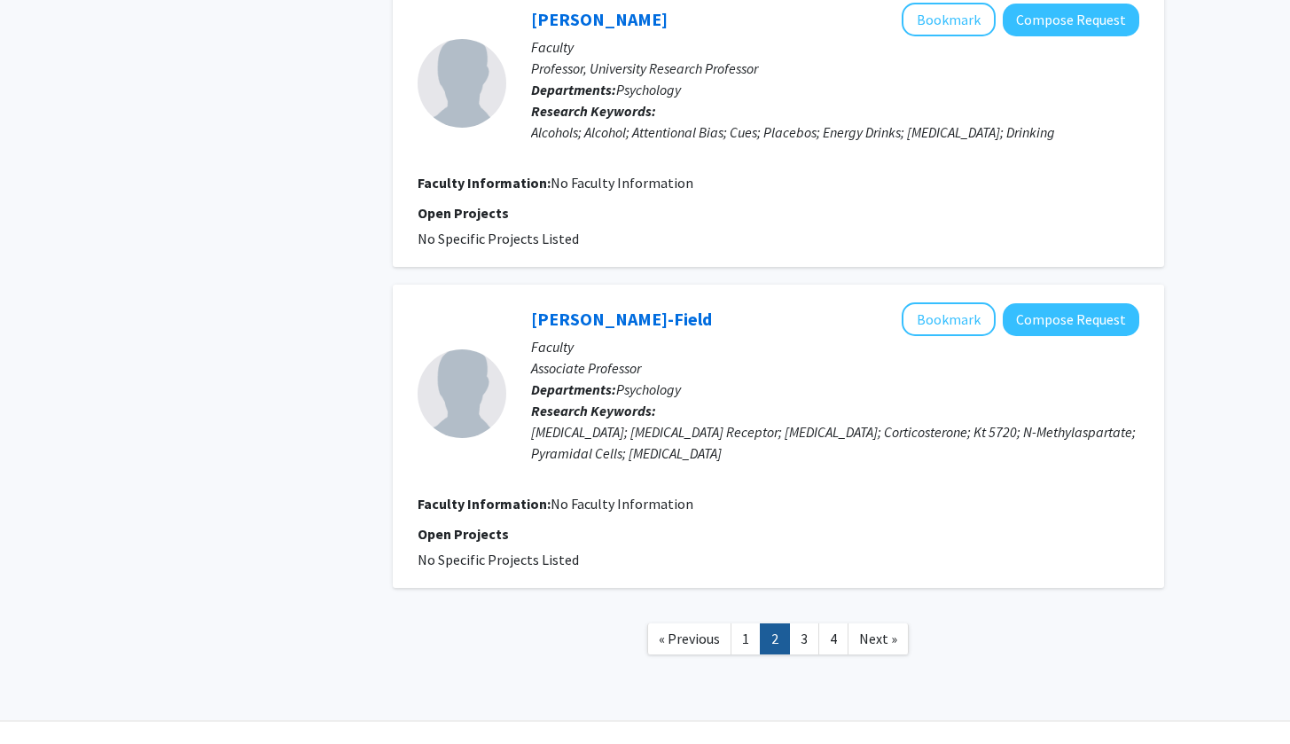
scroll to position [2717, 0]
click at [807, 624] on link "3" at bounding box center [804, 639] width 30 height 31
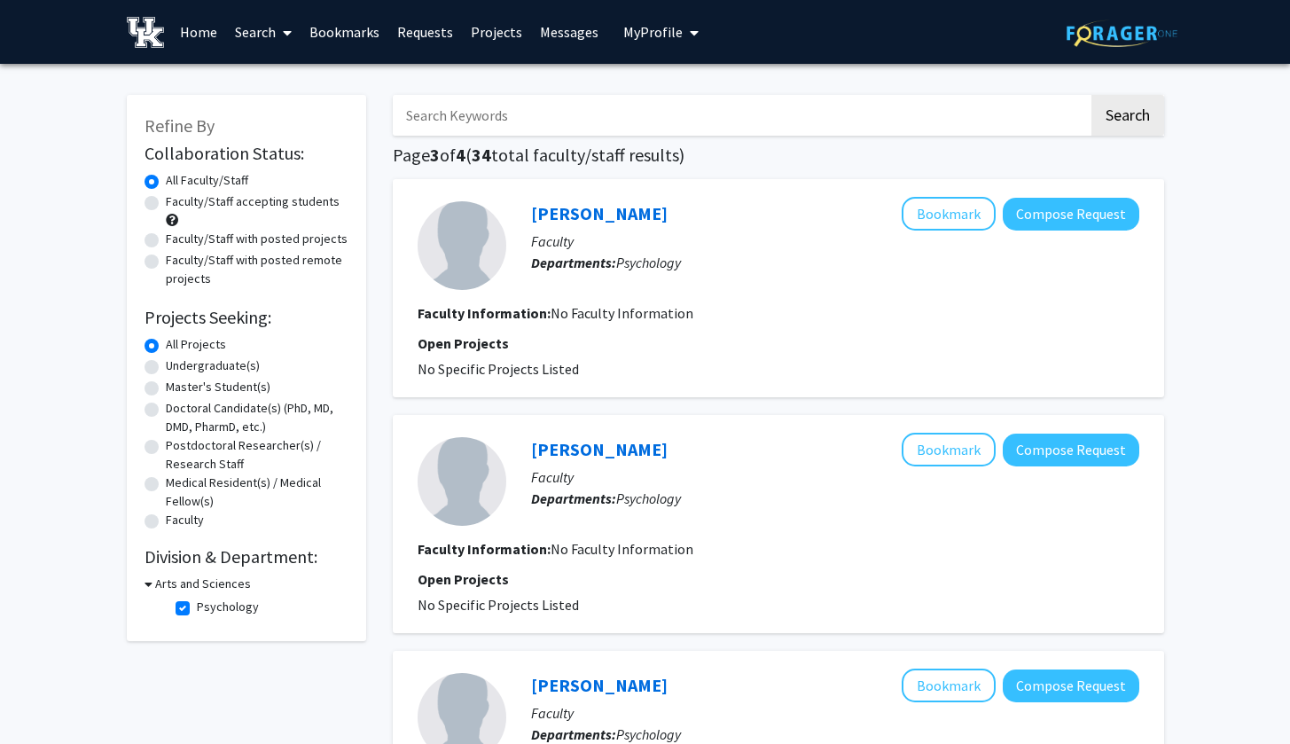
click at [197, 612] on label "Psychology" at bounding box center [228, 606] width 62 height 19
click at [197, 609] on input "Psychology" at bounding box center [203, 603] width 12 height 12
checkbox input "false"
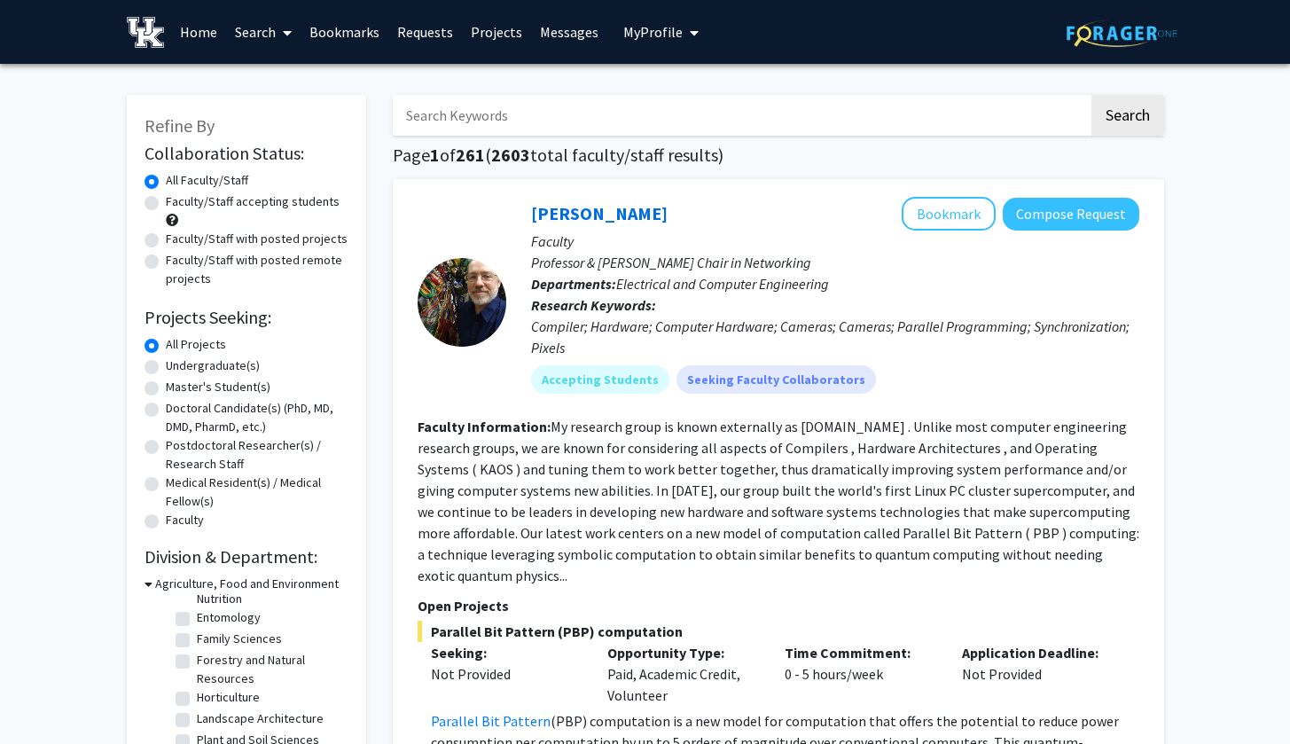
scroll to position [216, 0]
click at [144, 587] on icon at bounding box center [148, 583] width 8 height 19
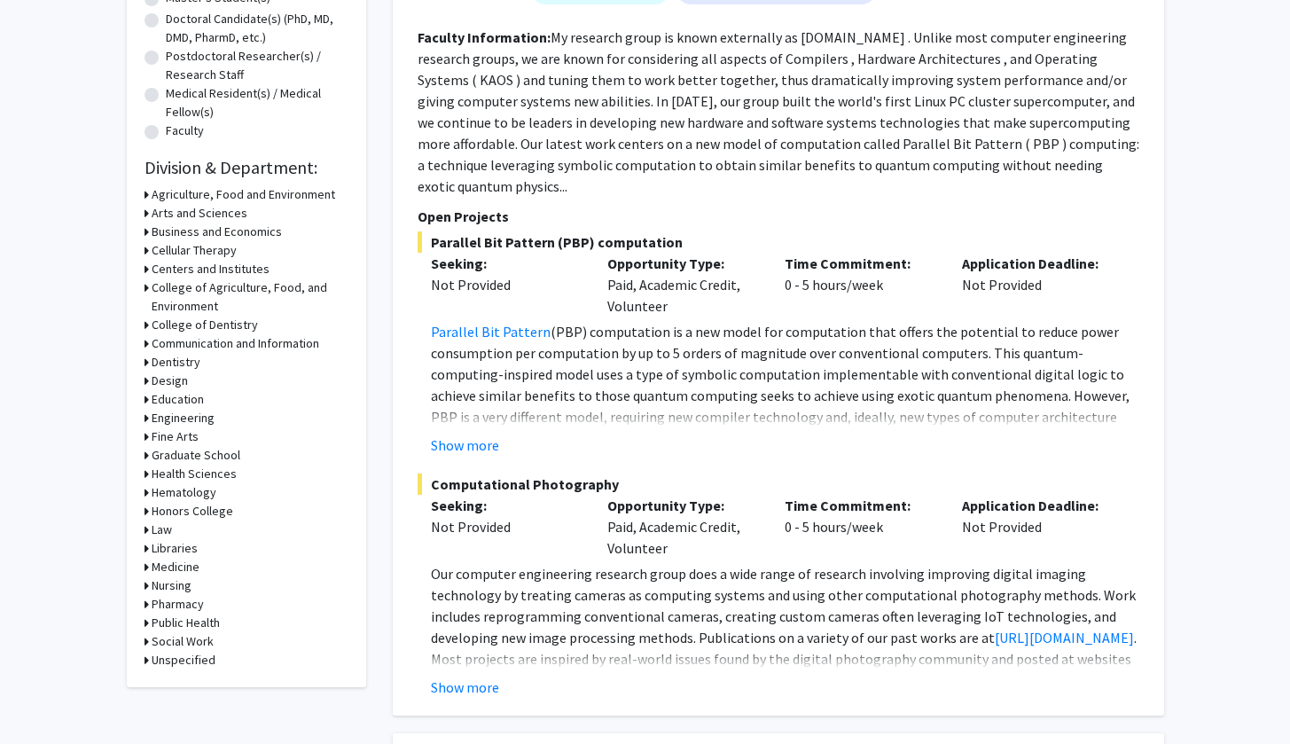
scroll to position [396, 0]
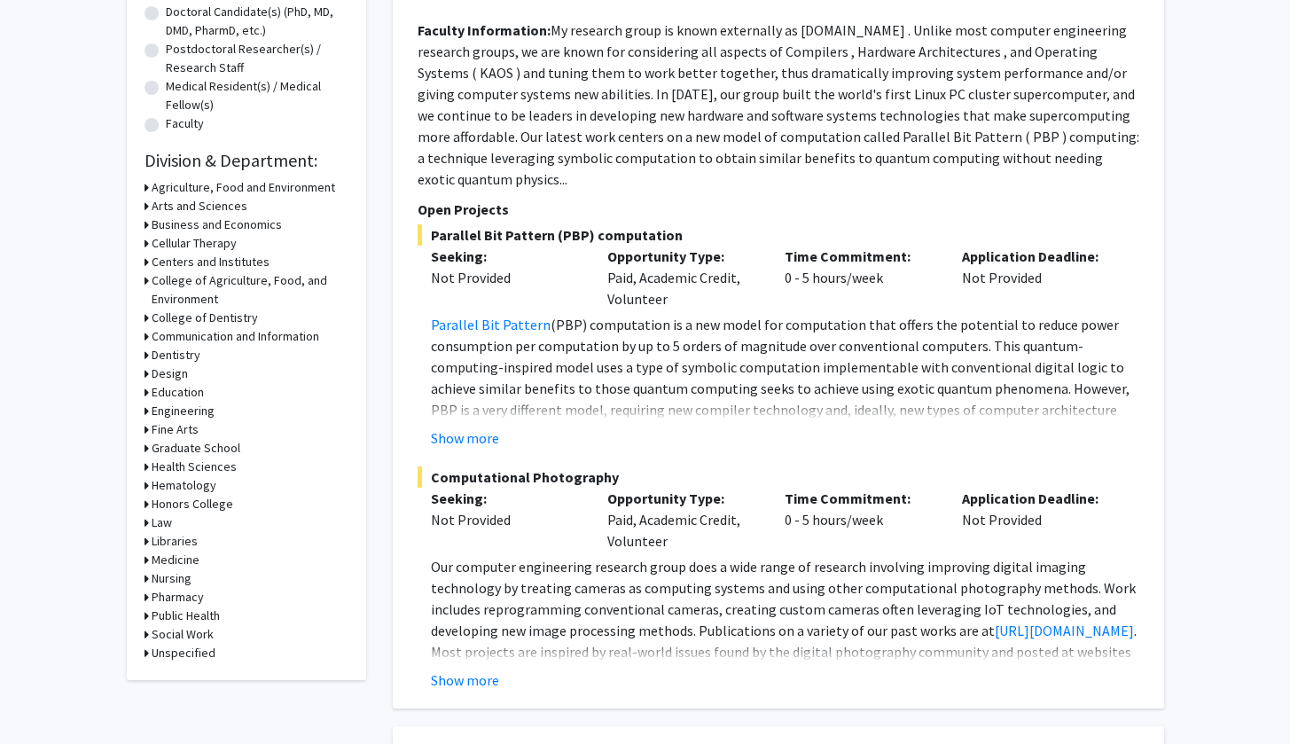
click at [152, 415] on h3 "Engineering" at bounding box center [183, 410] width 63 height 19
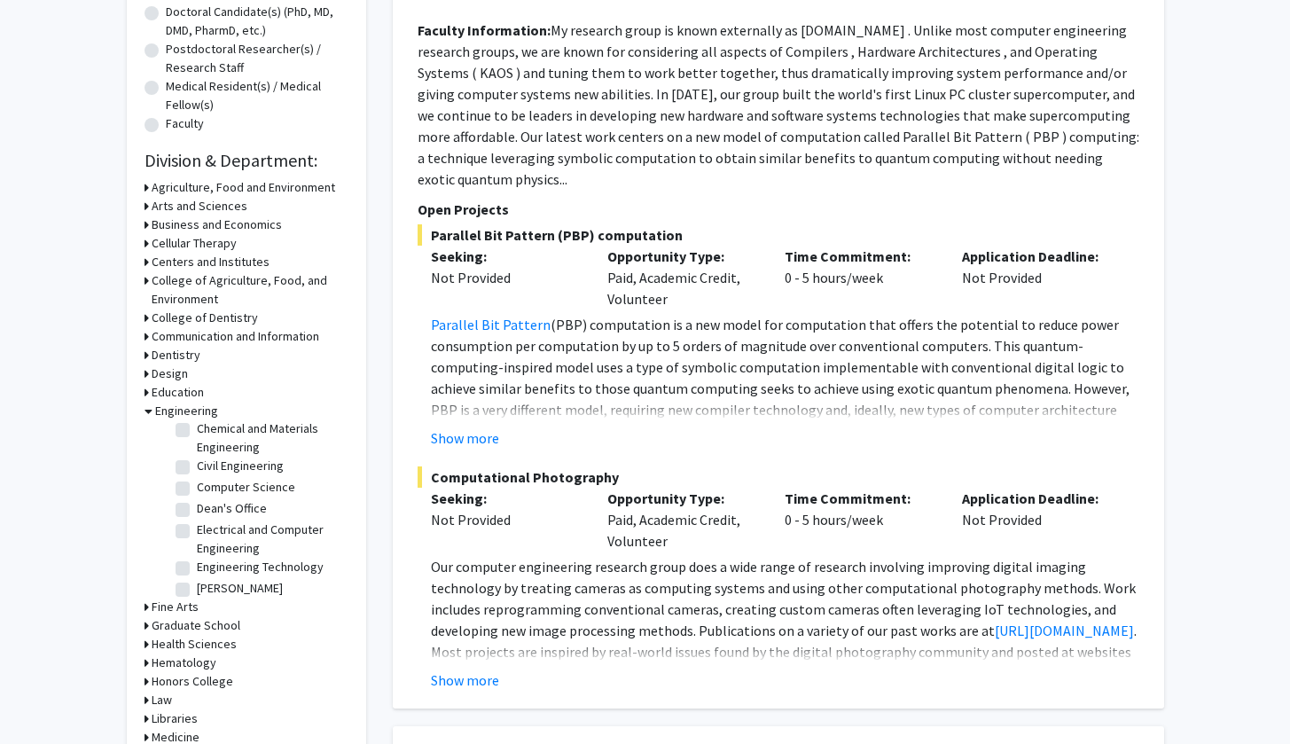
scroll to position [57, 0]
click at [197, 479] on label "Computer Science" at bounding box center [246, 478] width 98 height 19
click at [197, 479] on input "Computer Science" at bounding box center [203, 475] width 12 height 12
checkbox input "true"
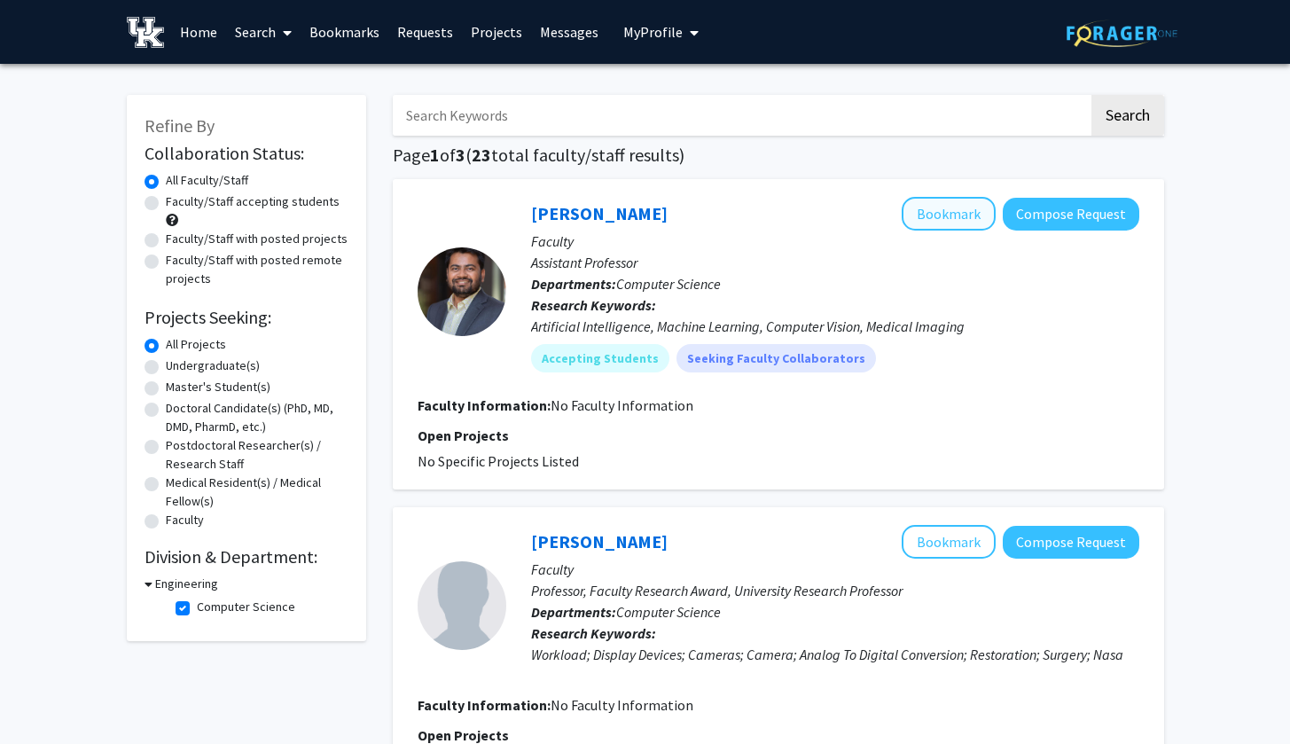
click at [939, 222] on button "Bookmark" at bounding box center [948, 214] width 94 height 34
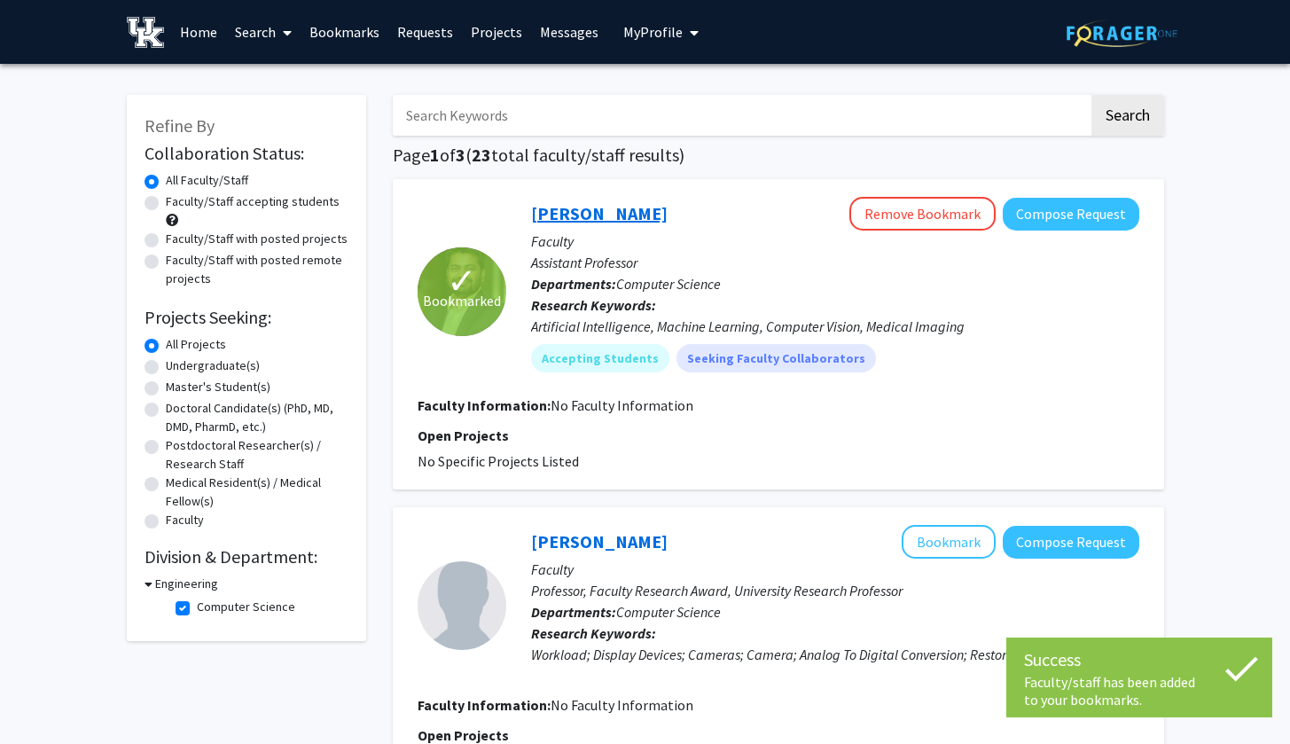
click at [664, 214] on link "[PERSON_NAME]" at bounding box center [599, 213] width 136 height 22
